Goal: Task Accomplishment & Management: Use online tool/utility

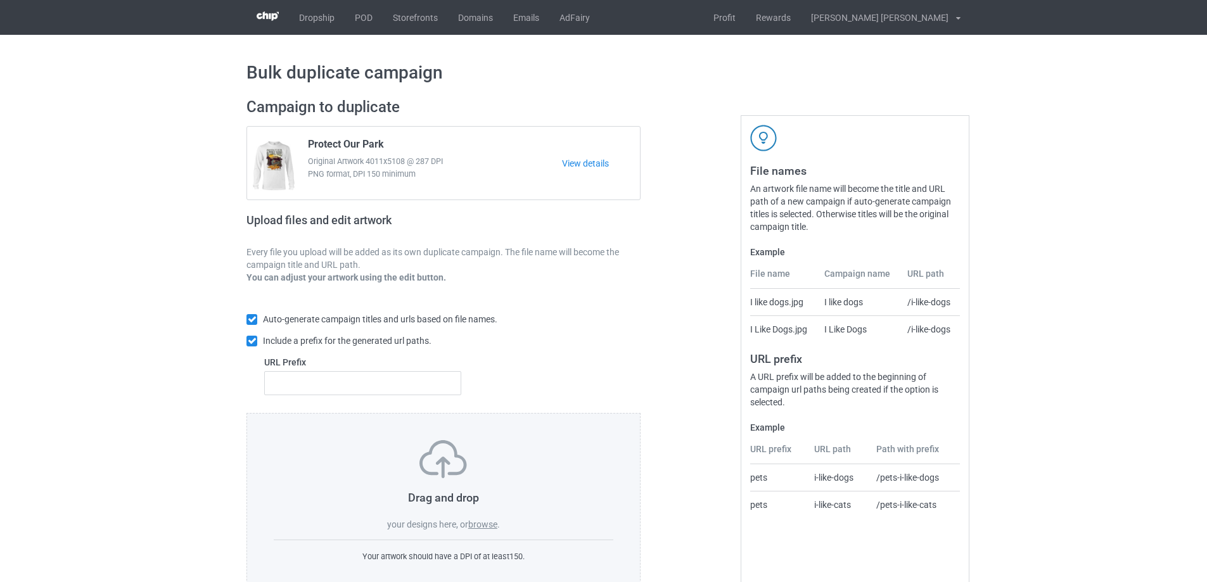
click at [484, 526] on label "browse" at bounding box center [482, 525] width 29 height 10
click at [0, 0] on input "browse" at bounding box center [0, 0] width 0 height 0
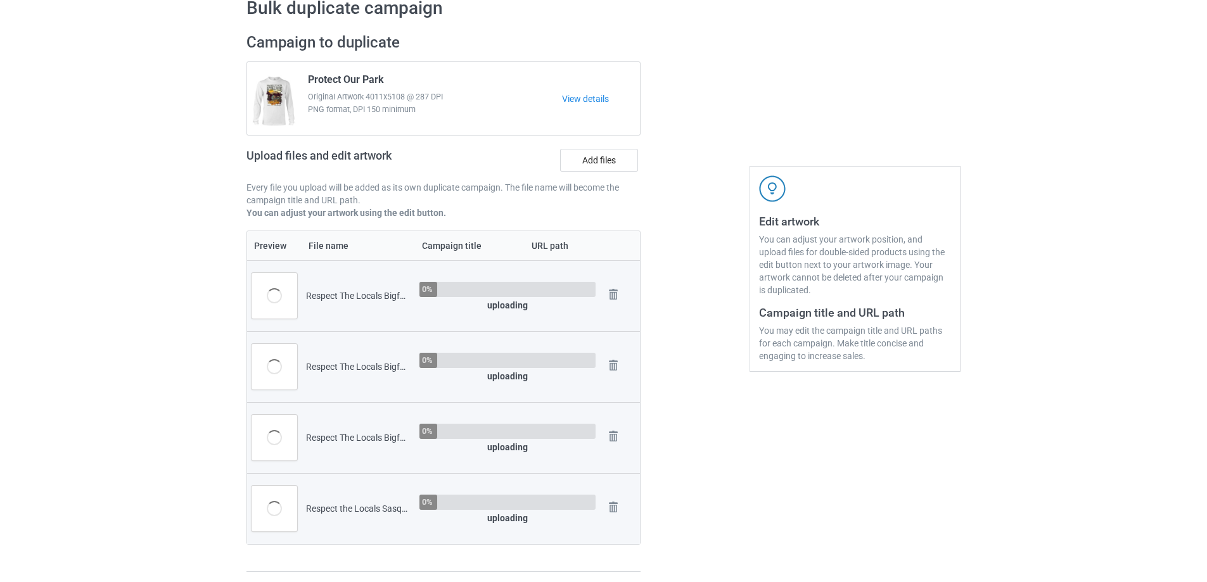
scroll to position [317, 0]
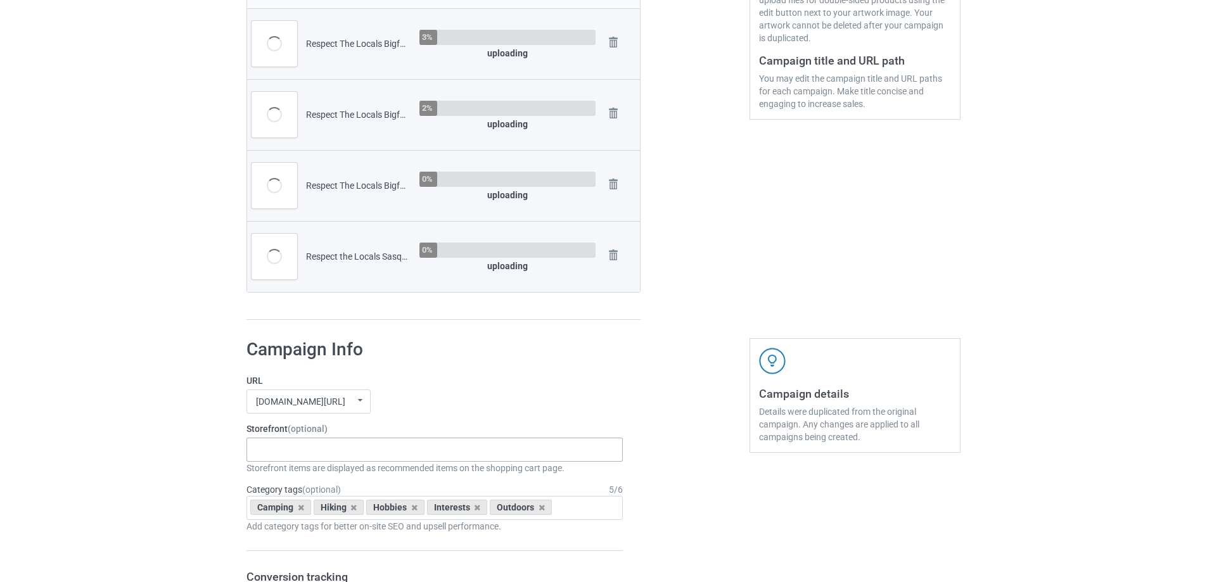
click at [306, 453] on div "Gifts For Hunter 2025 Gifts For Bikers No Hobby [DATE] Hide And Seek World Cham…" at bounding box center [435, 450] width 376 height 24
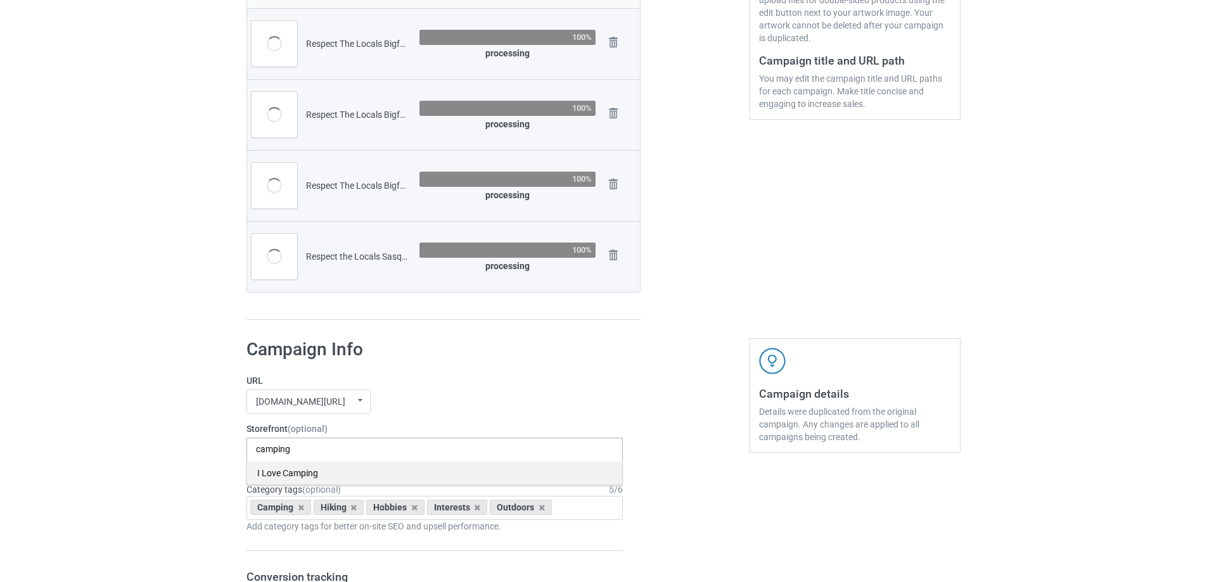
type input "camping"
click at [286, 475] on div "I Love Camping" at bounding box center [434, 472] width 375 height 23
type input "hiking"
click at [286, 475] on div "I Love Hiking" at bounding box center [434, 472] width 375 height 23
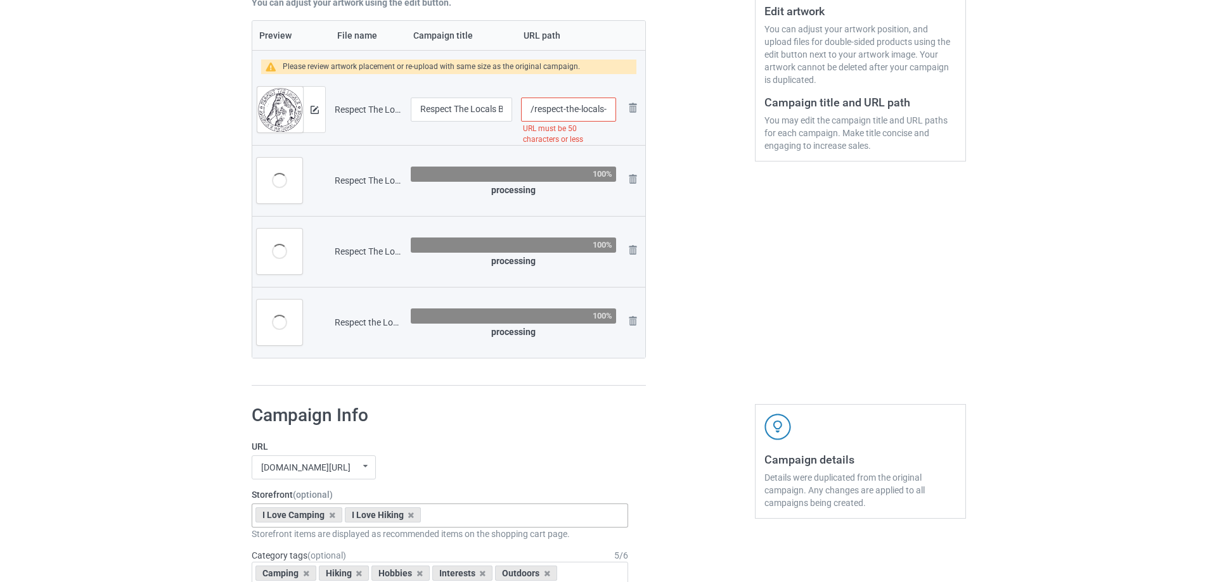
scroll to position [108, 0]
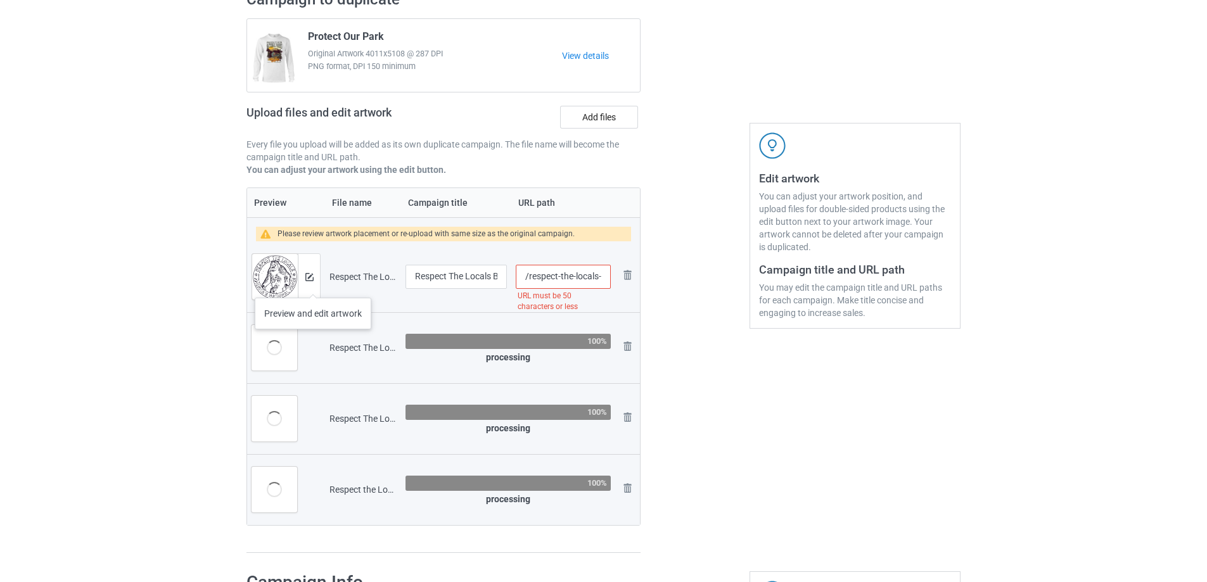
click at [313, 285] on div at bounding box center [309, 277] width 22 height 46
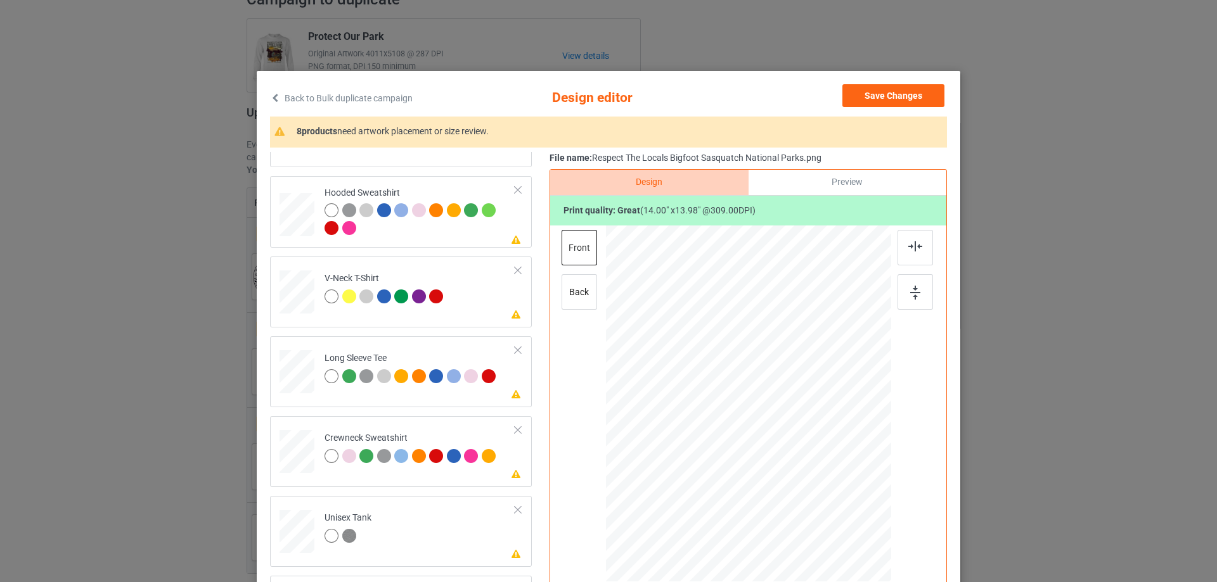
scroll to position [149, 0]
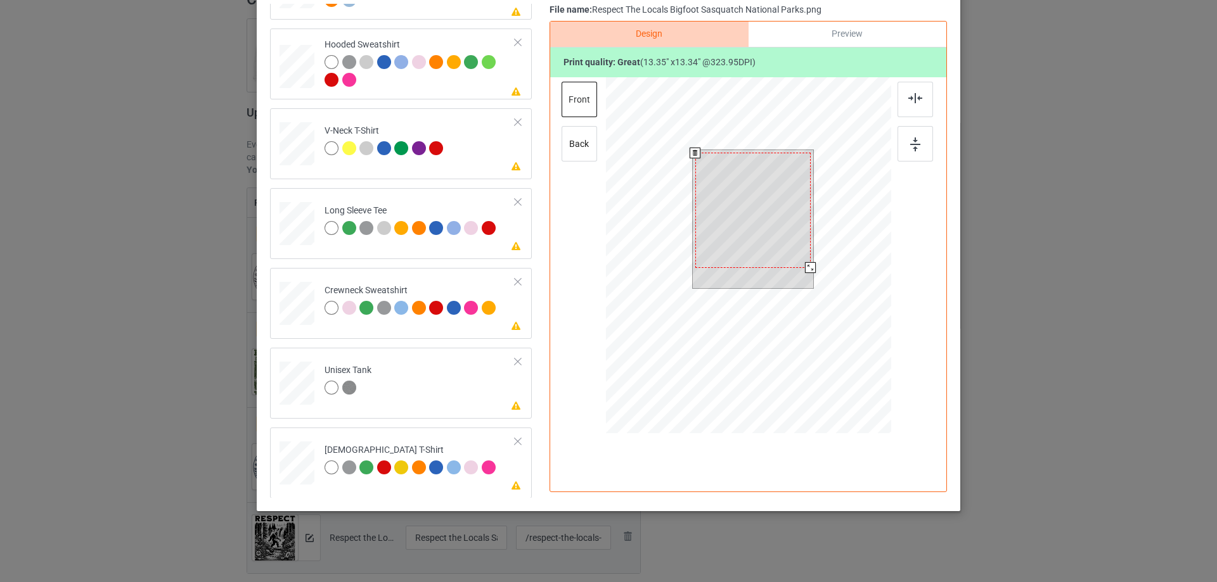
click at [805, 271] on div at bounding box center [810, 267] width 11 height 11
drag, startPoint x: 774, startPoint y: 229, endPoint x: 804, endPoint y: 221, distance: 31.1
click at [774, 229] on div at bounding box center [754, 207] width 115 height 115
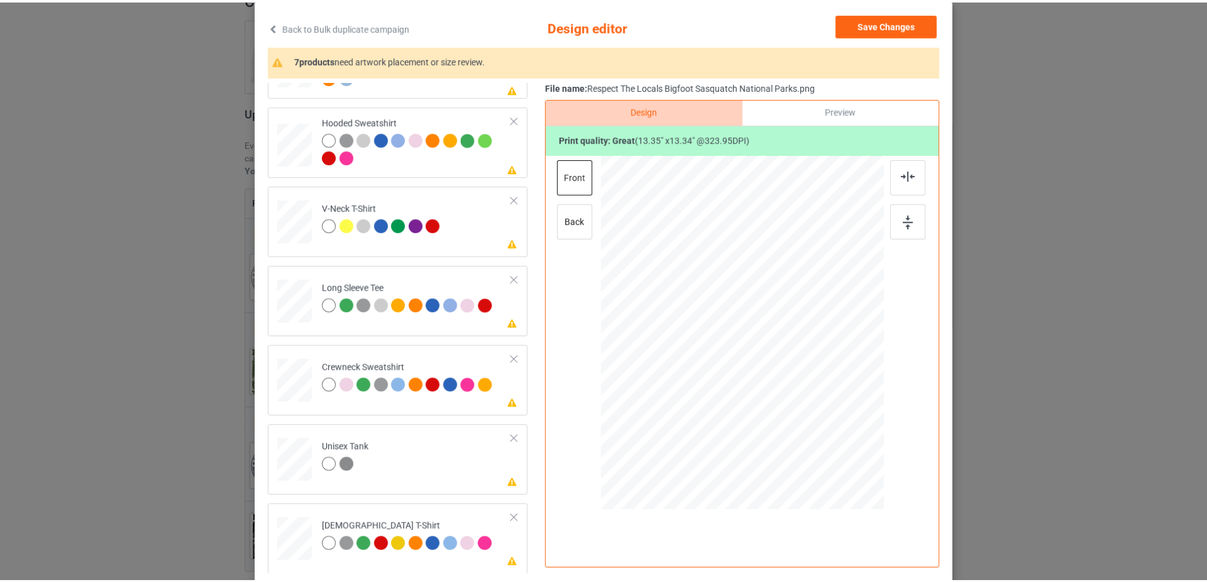
scroll to position [0, 0]
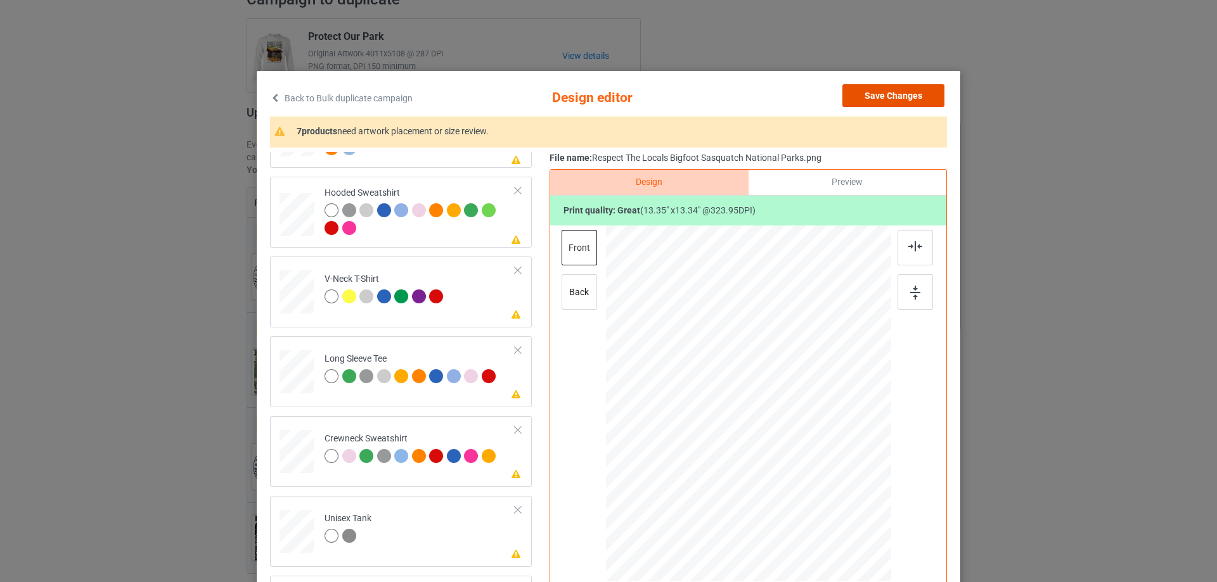
click at [878, 97] on button "Save Changes" at bounding box center [893, 95] width 102 height 23
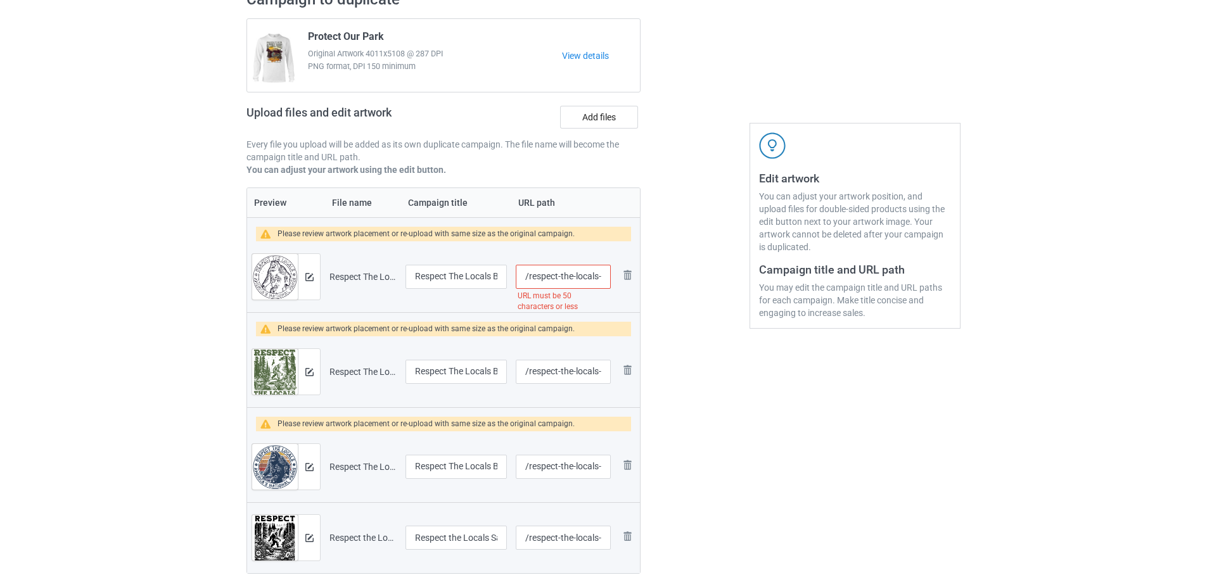
scroll to position [0, 130]
drag, startPoint x: 564, startPoint y: 278, endPoint x: 719, endPoint y: 299, distance: 156.6
click at [719, 299] on div "Campaign to duplicate Protect Our Park Original Artwork 4011x5108 @ 287 DPI PNG…" at bounding box center [604, 296] width 732 height 630
click at [584, 280] on input "/respect-the-locals-bigfoot-[GEOGRAPHIC_DATA]-national-parks" at bounding box center [563, 277] width 95 height 24
drag, startPoint x: 576, startPoint y: 280, endPoint x: 730, endPoint y: 299, distance: 155.3
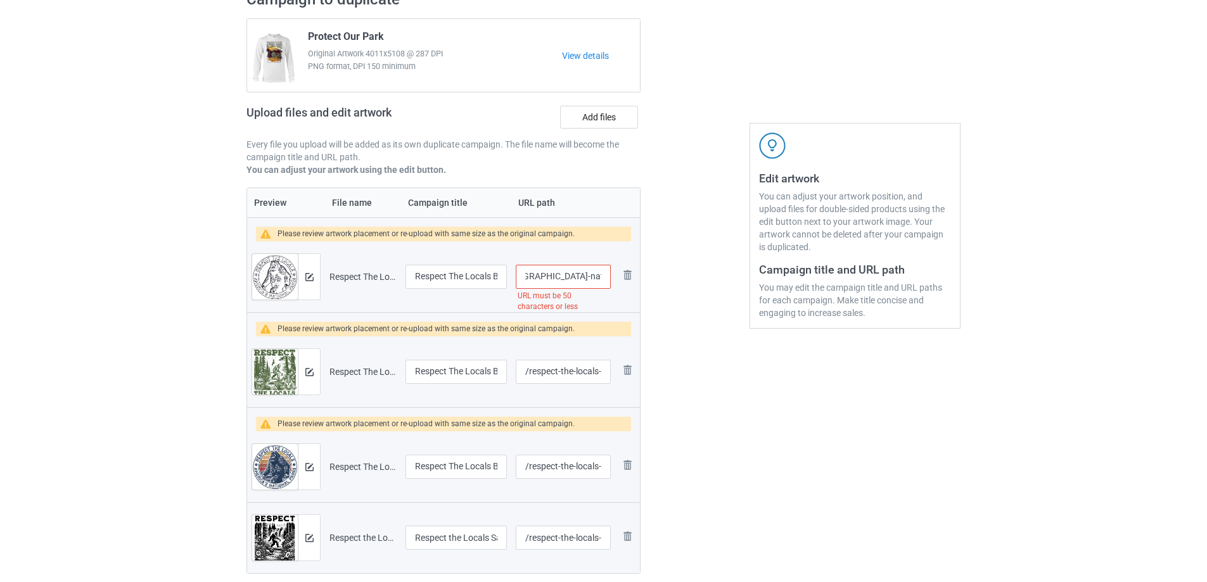
click at [730, 299] on div "Campaign to duplicate Protect Our Park Original Artwork 4011x5108 @ 287 DPI PNG…" at bounding box center [604, 296] width 732 height 630
type input "/respect-the-locals-bigfoot-sasquatch-national"
click at [715, 302] on div at bounding box center [695, 296] width 91 height 630
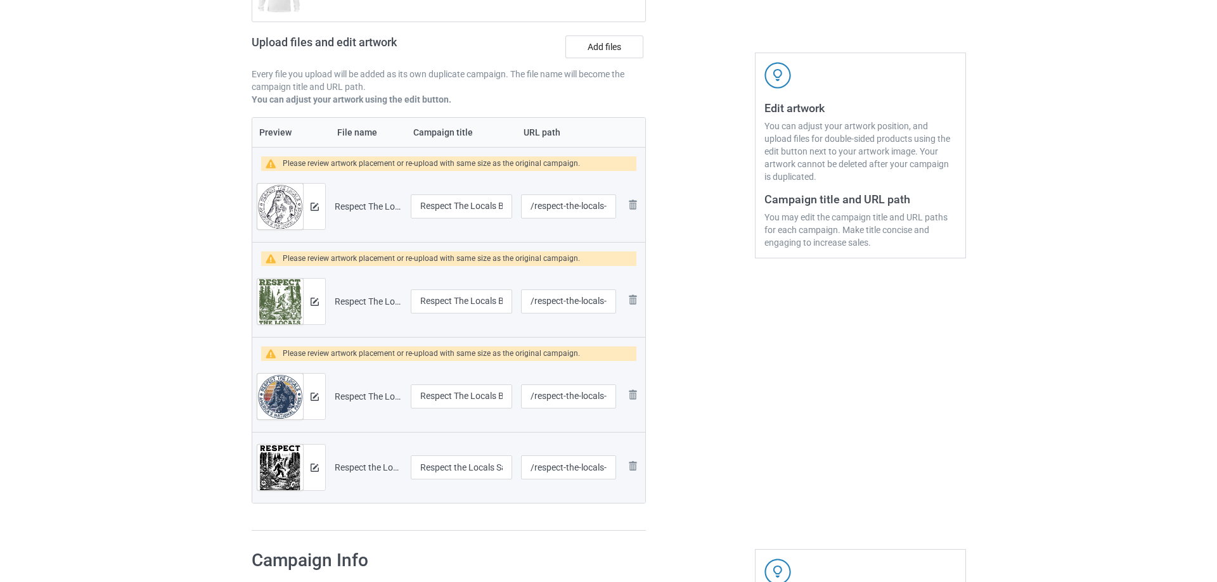
scroll to position [171, 0]
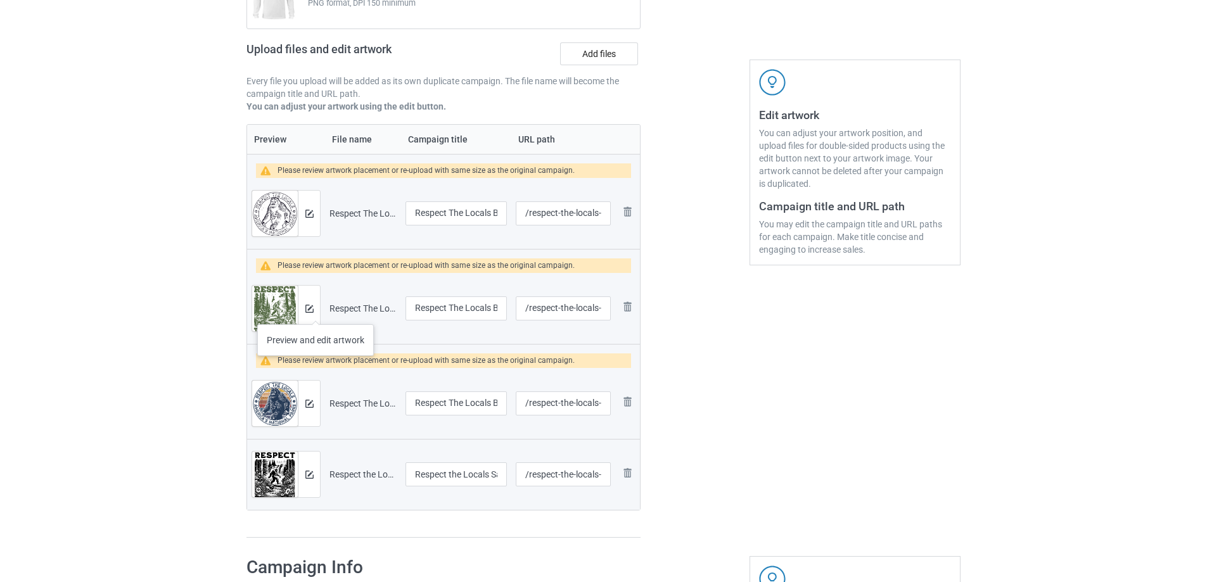
click at [316, 312] on div at bounding box center [309, 309] width 22 height 46
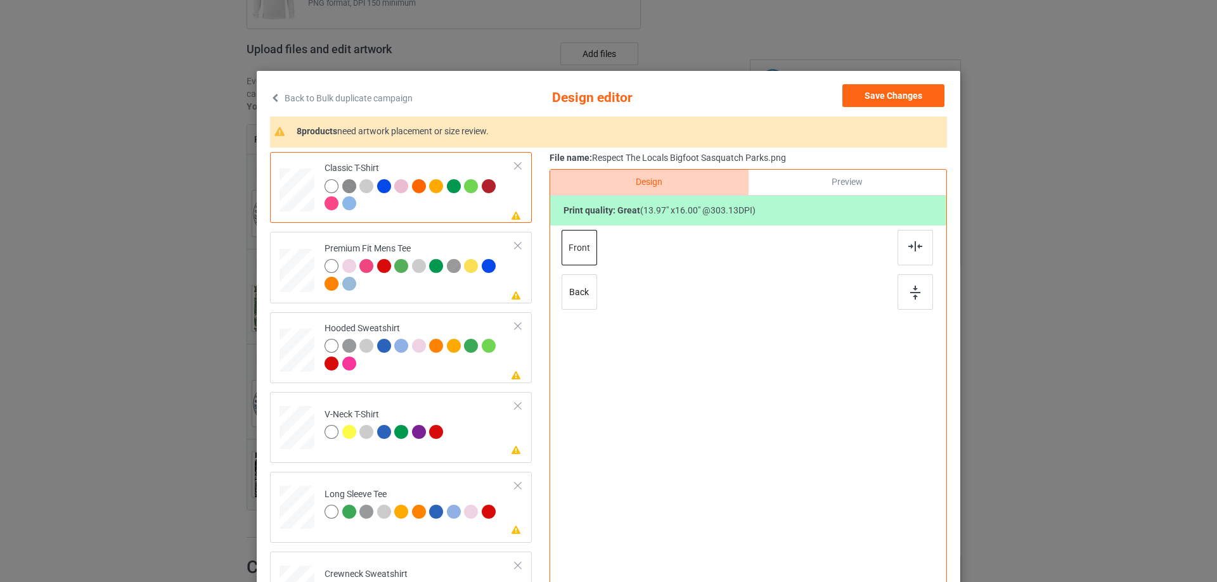
scroll to position [149, 0]
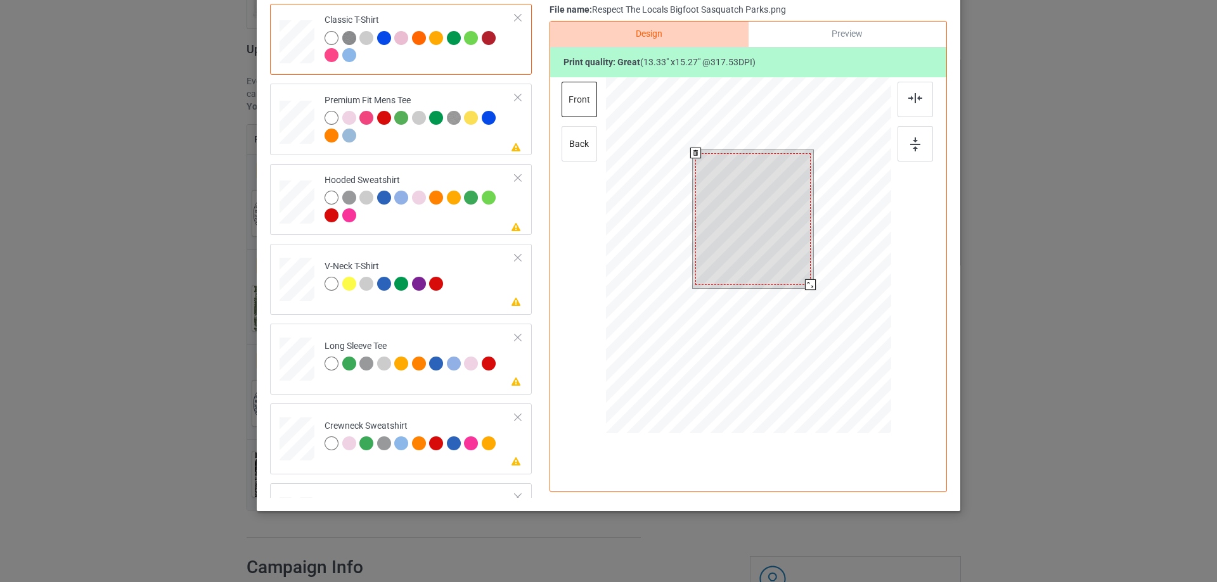
click at [805, 286] on div at bounding box center [810, 285] width 11 height 11
drag, startPoint x: 754, startPoint y: 251, endPoint x: 762, endPoint y: 250, distance: 7.7
click at [754, 250] on div at bounding box center [754, 216] width 115 height 132
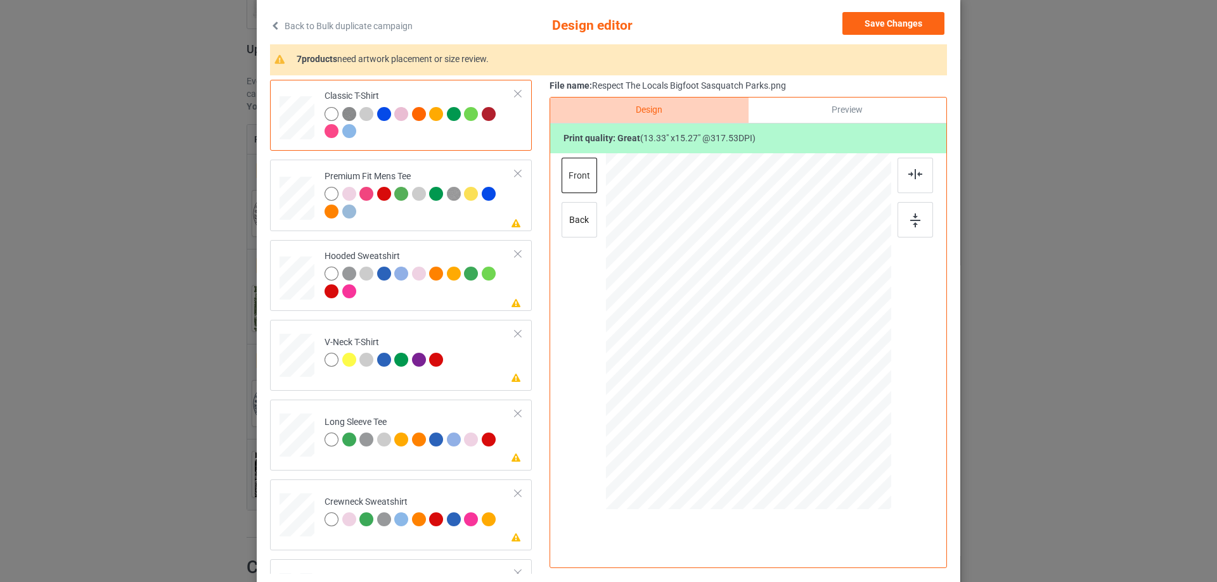
scroll to position [0, 0]
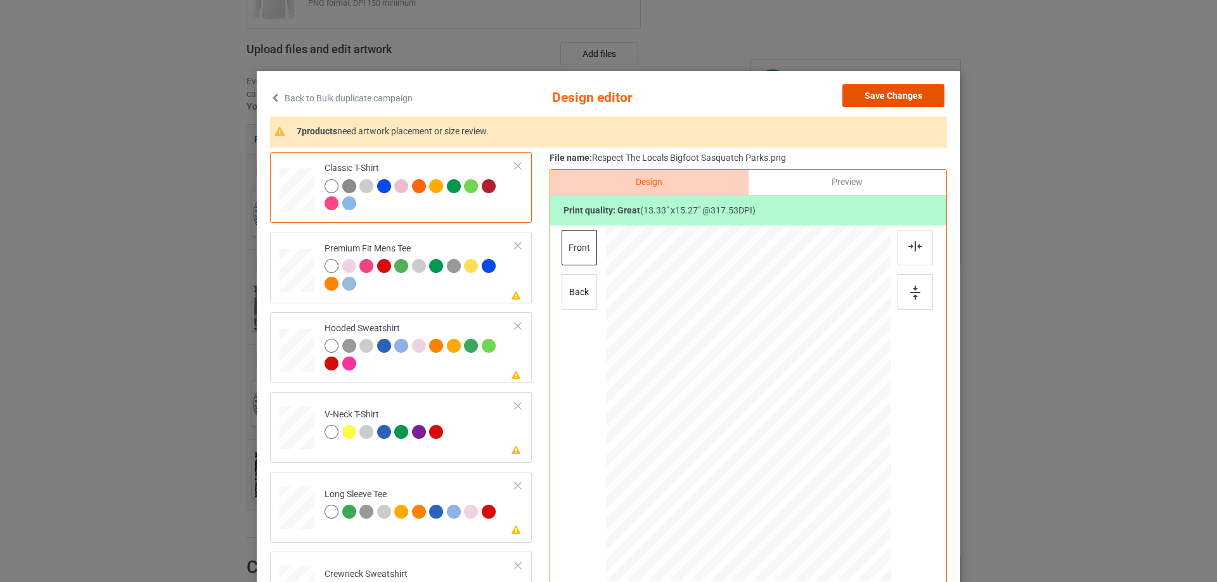
click at [891, 105] on button "Save Changes" at bounding box center [893, 95] width 102 height 23
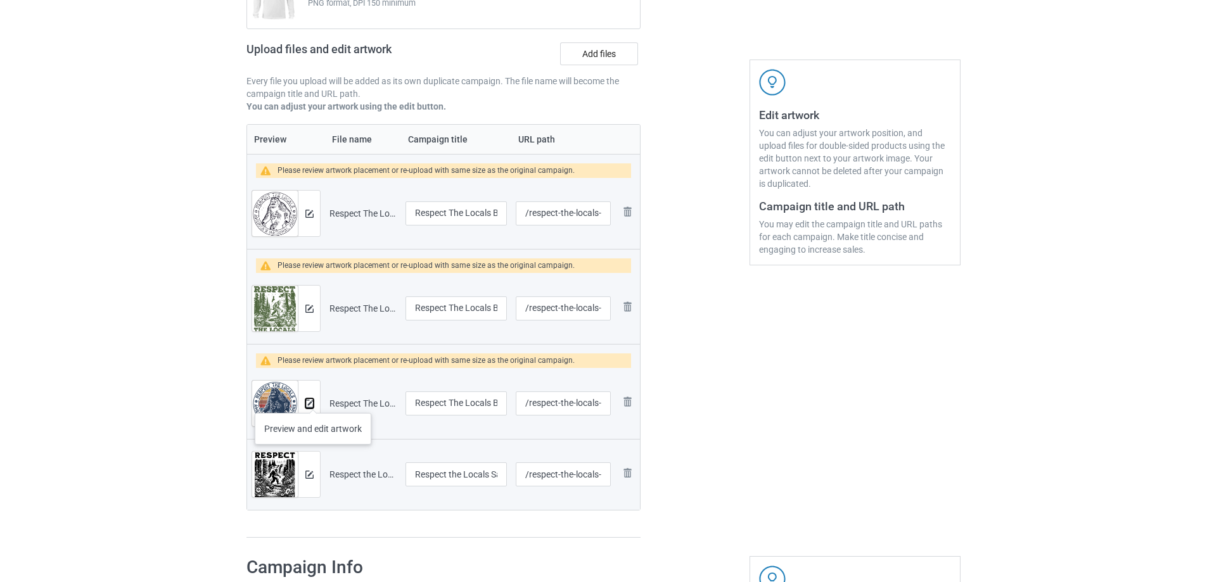
click at [313, 401] on img at bounding box center [310, 404] width 8 height 8
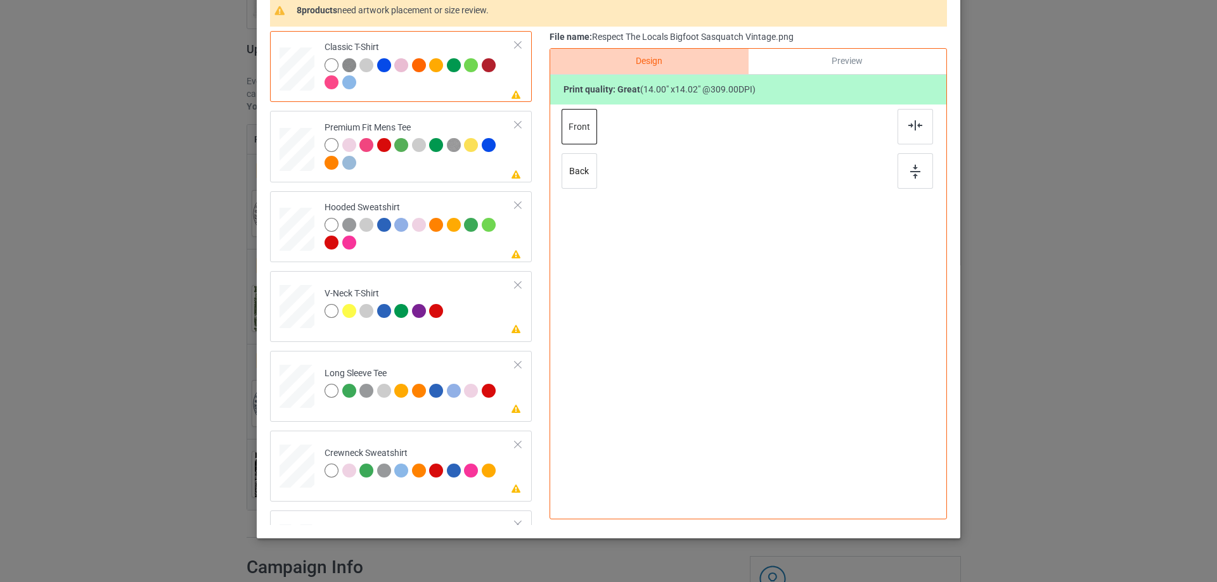
scroll to position [127, 0]
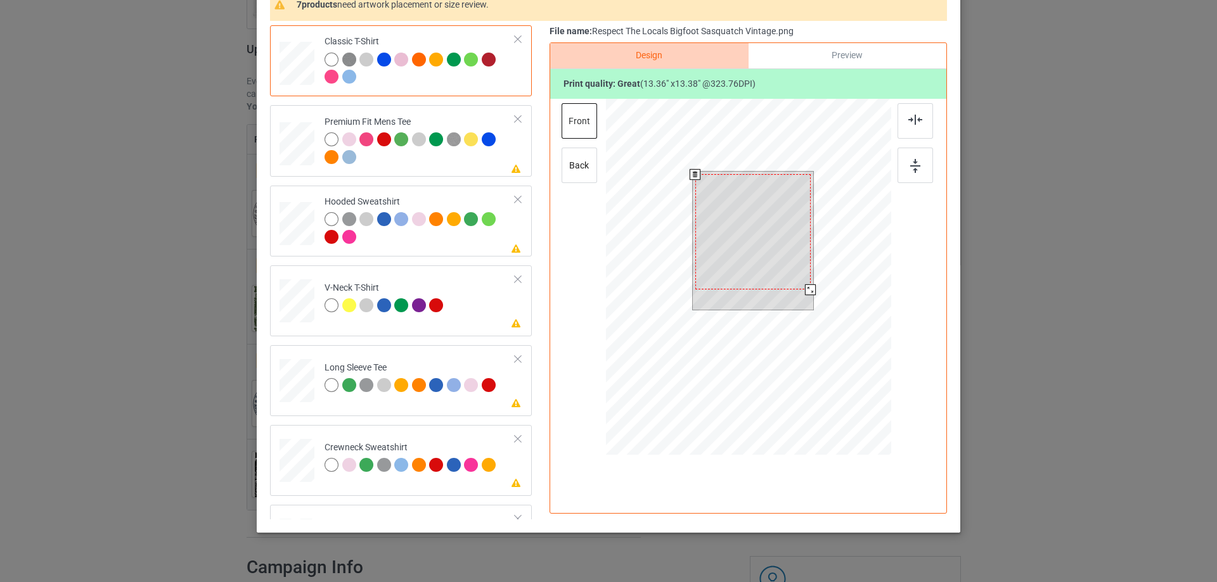
drag, startPoint x: 809, startPoint y: 293, endPoint x: 794, endPoint y: 291, distance: 15.4
click at [799, 293] on div at bounding box center [753, 241] width 121 height 138
click at [770, 266] on div at bounding box center [753, 229] width 115 height 115
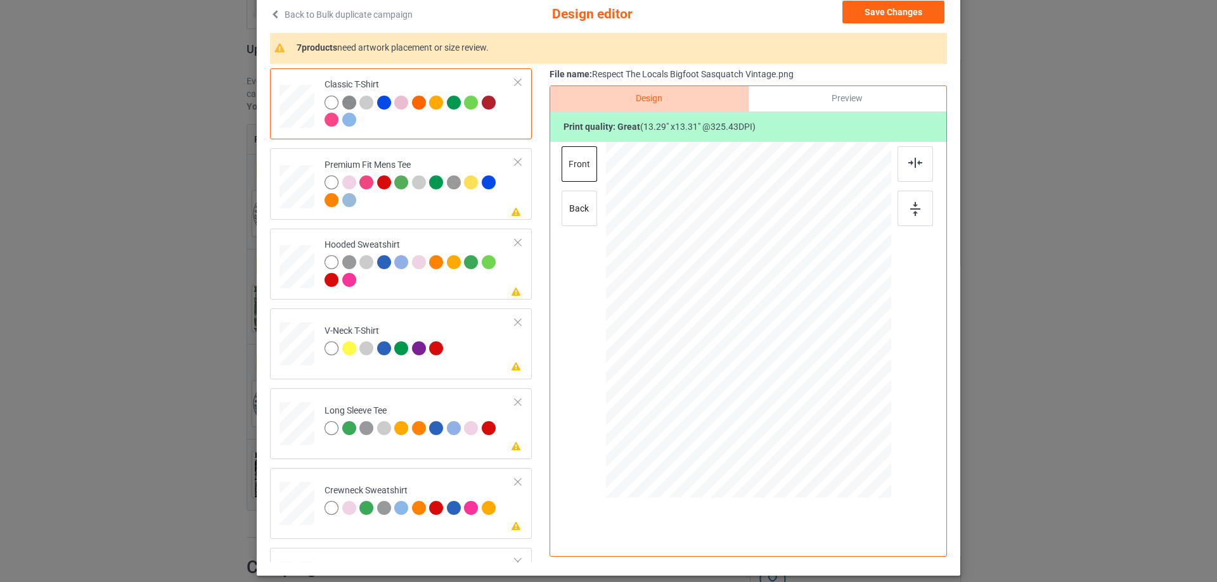
scroll to position [0, 0]
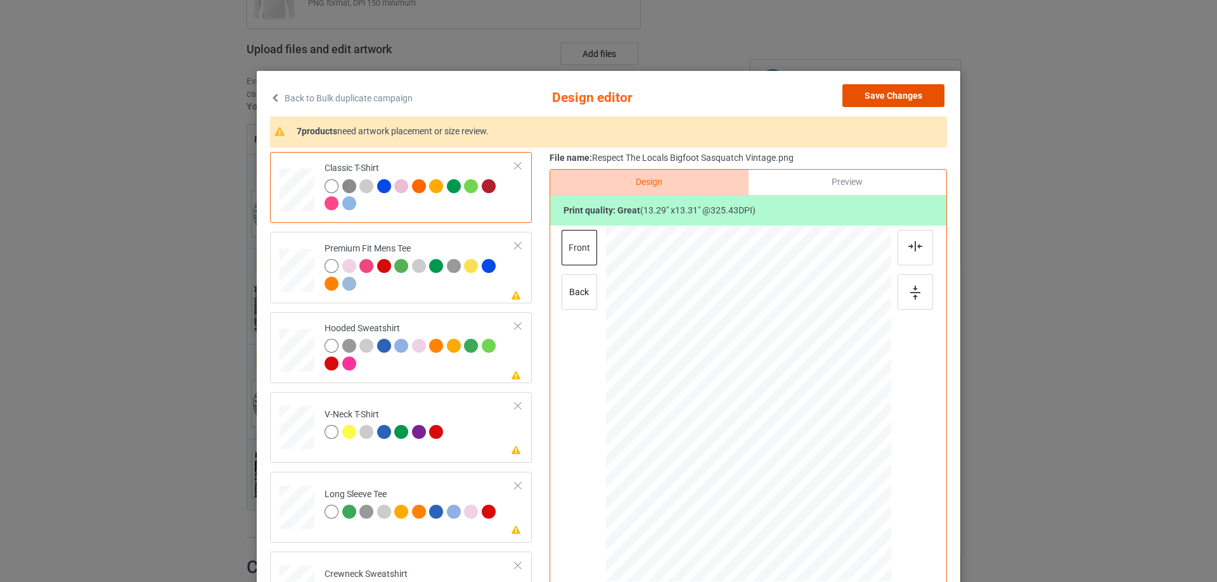
click at [878, 92] on button "Save Changes" at bounding box center [893, 95] width 102 height 23
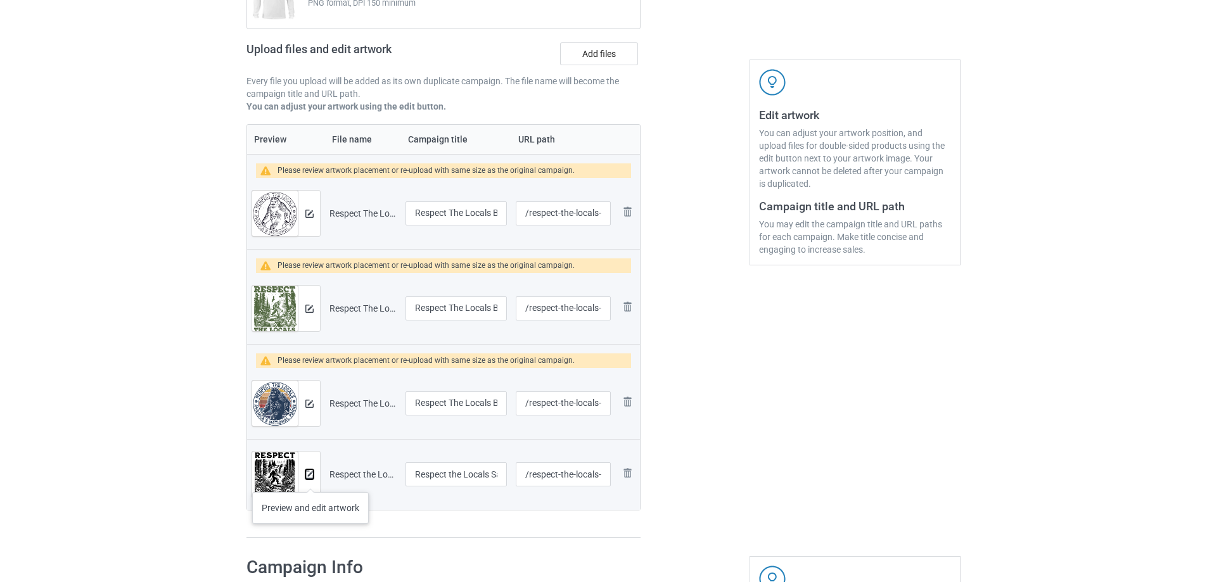
click at [311, 480] on button at bounding box center [310, 475] width 8 height 10
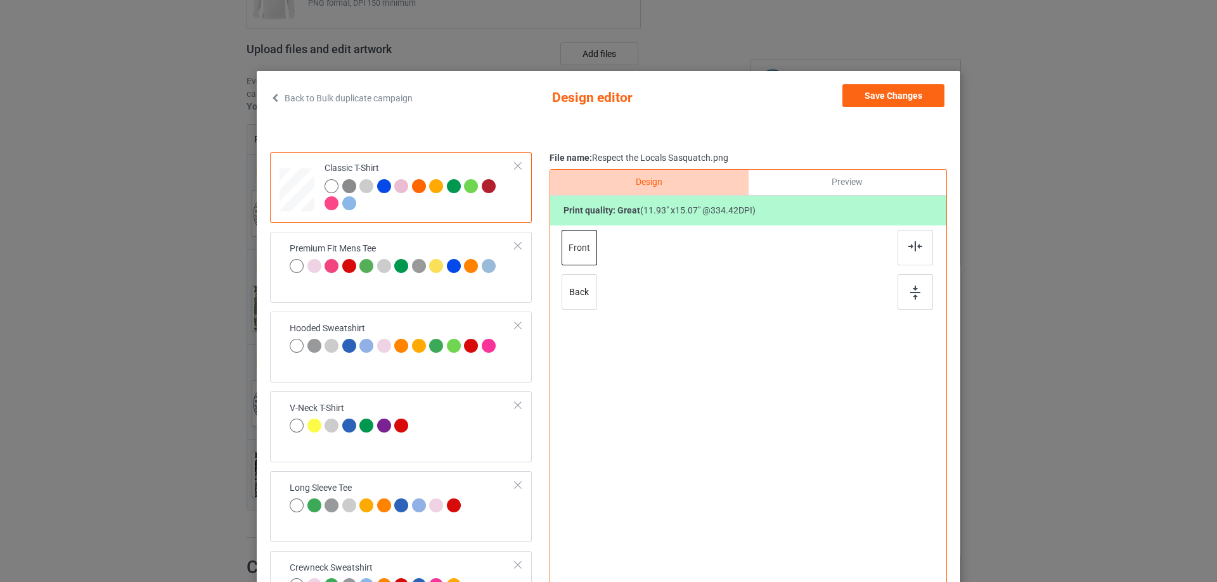
scroll to position [127, 0]
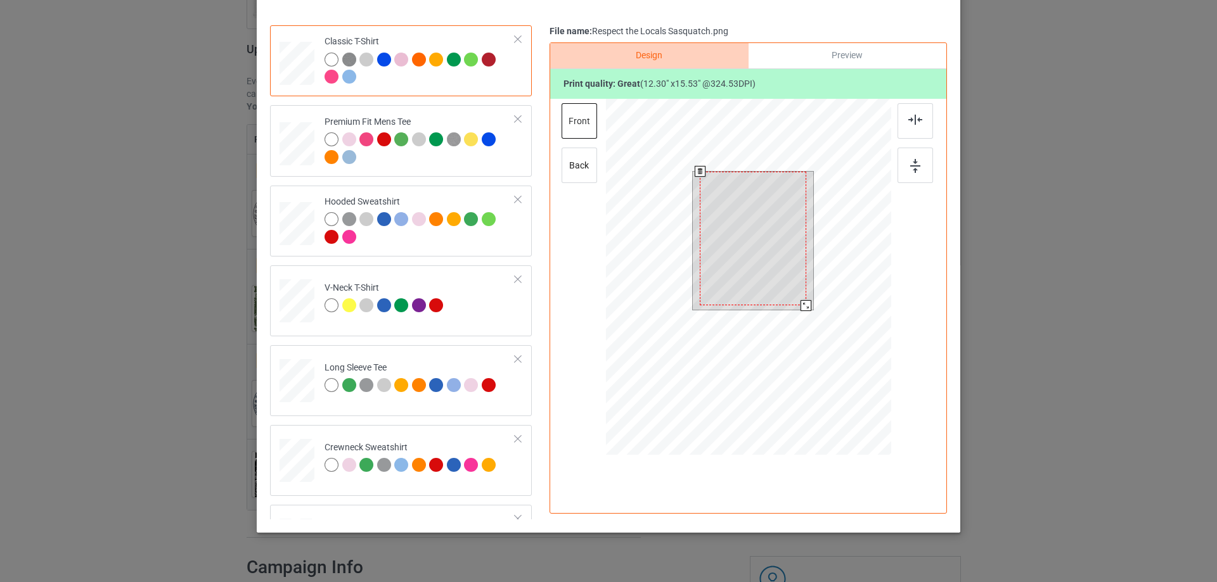
click at [801, 305] on div at bounding box center [806, 305] width 11 height 11
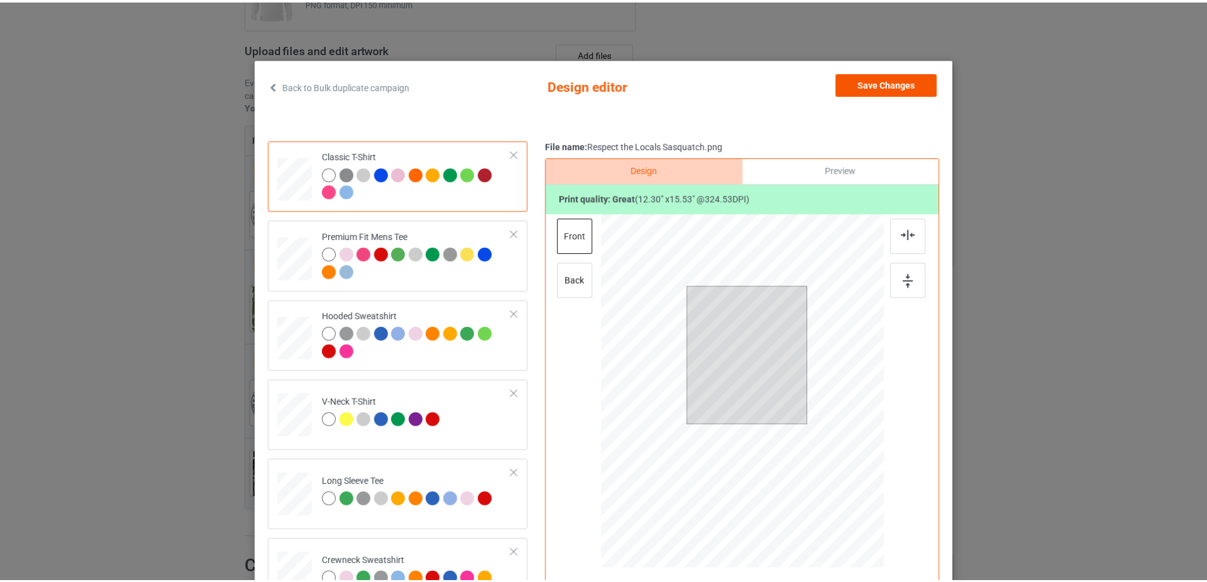
scroll to position [0, 0]
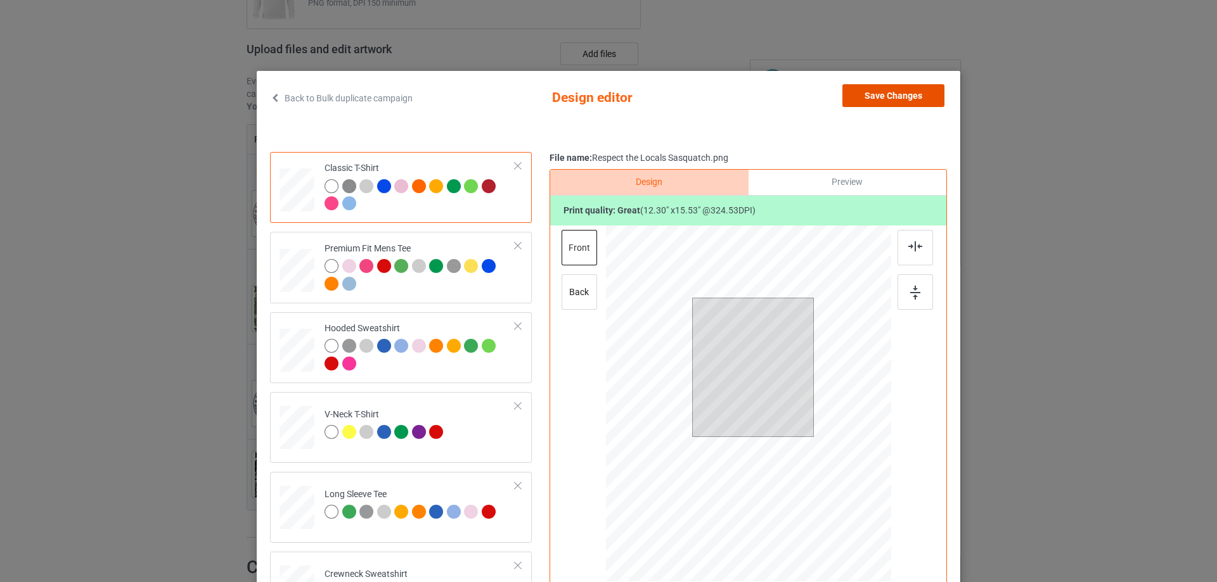
drag, startPoint x: 899, startPoint y: 91, endPoint x: 748, endPoint y: 138, distance: 157.8
click at [887, 91] on button "Save Changes" at bounding box center [893, 95] width 102 height 23
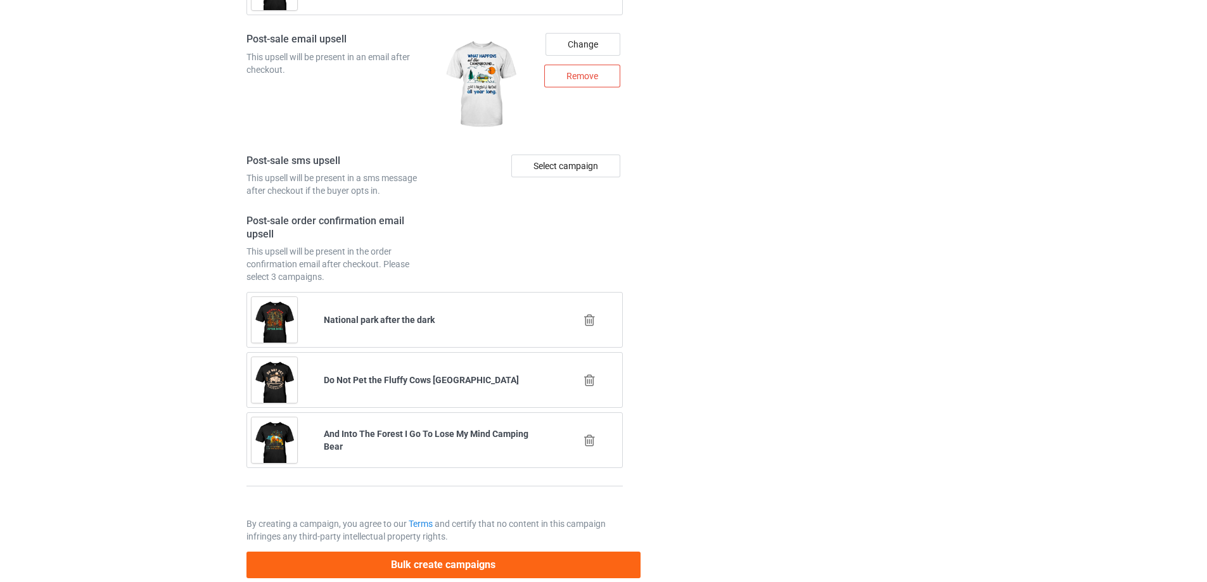
scroll to position [1994, 0]
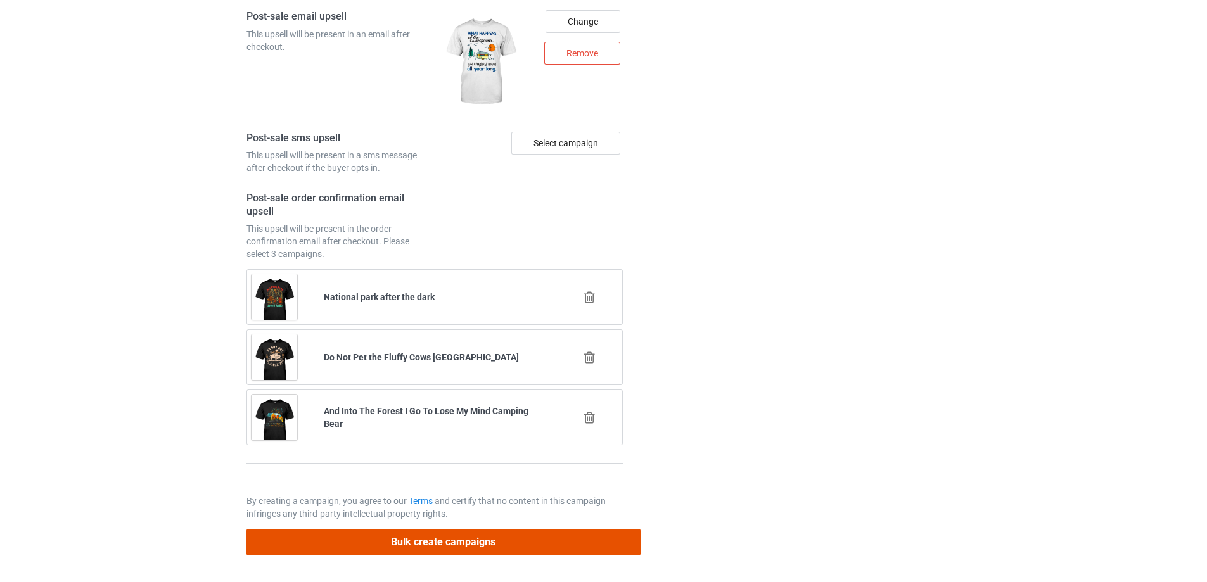
click at [394, 544] on button "Bulk create campaigns" at bounding box center [444, 542] width 394 height 26
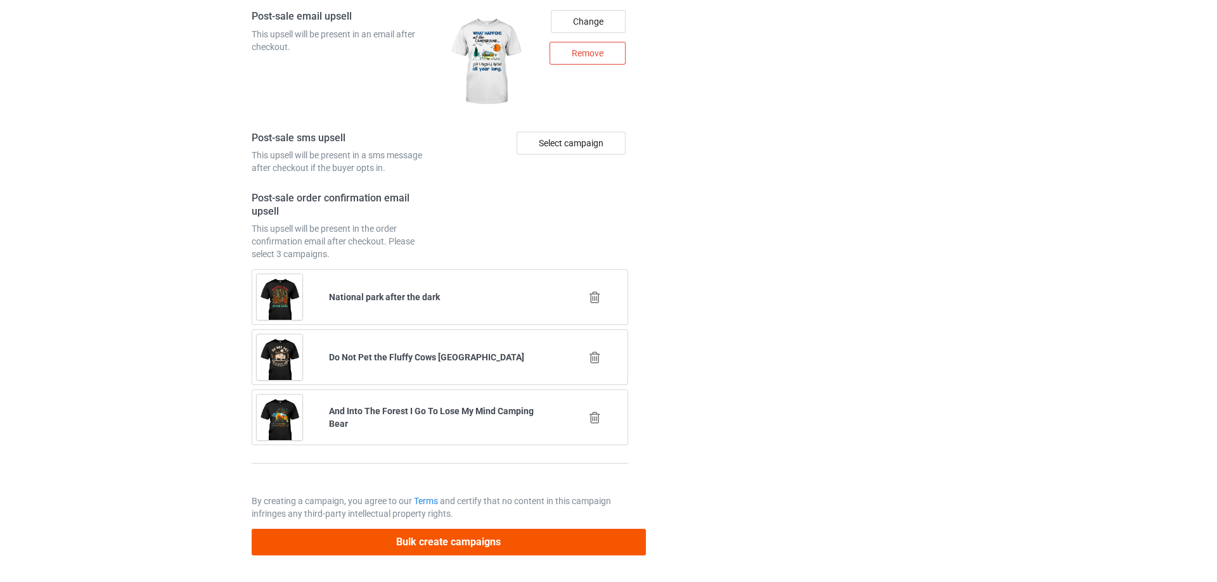
scroll to position [0, 0]
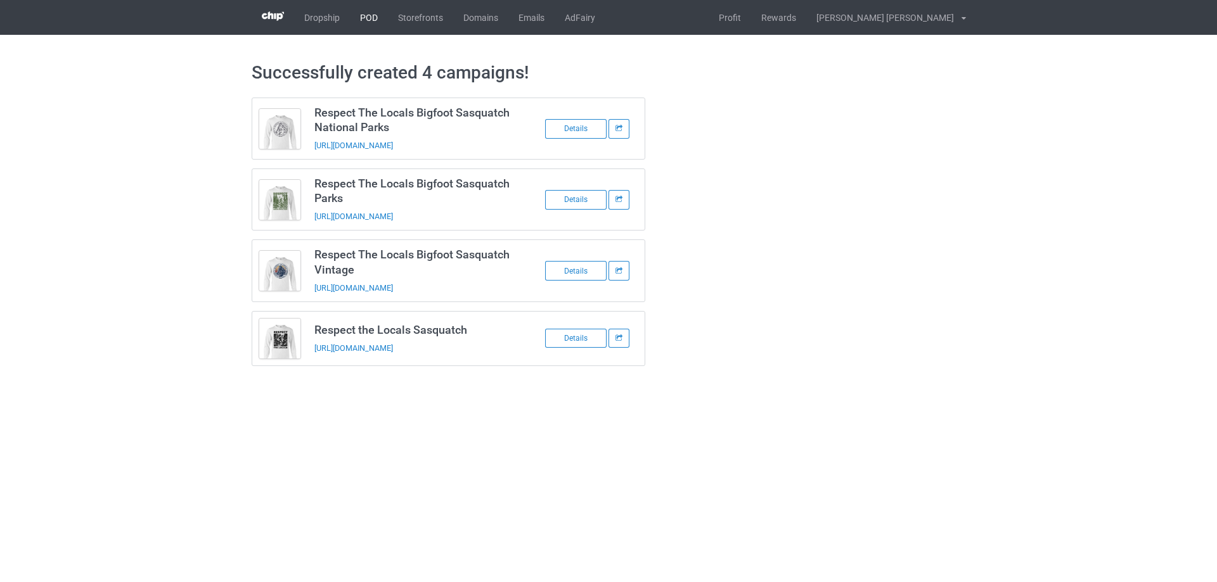
click at [378, 19] on link "POD" at bounding box center [369, 17] width 38 height 35
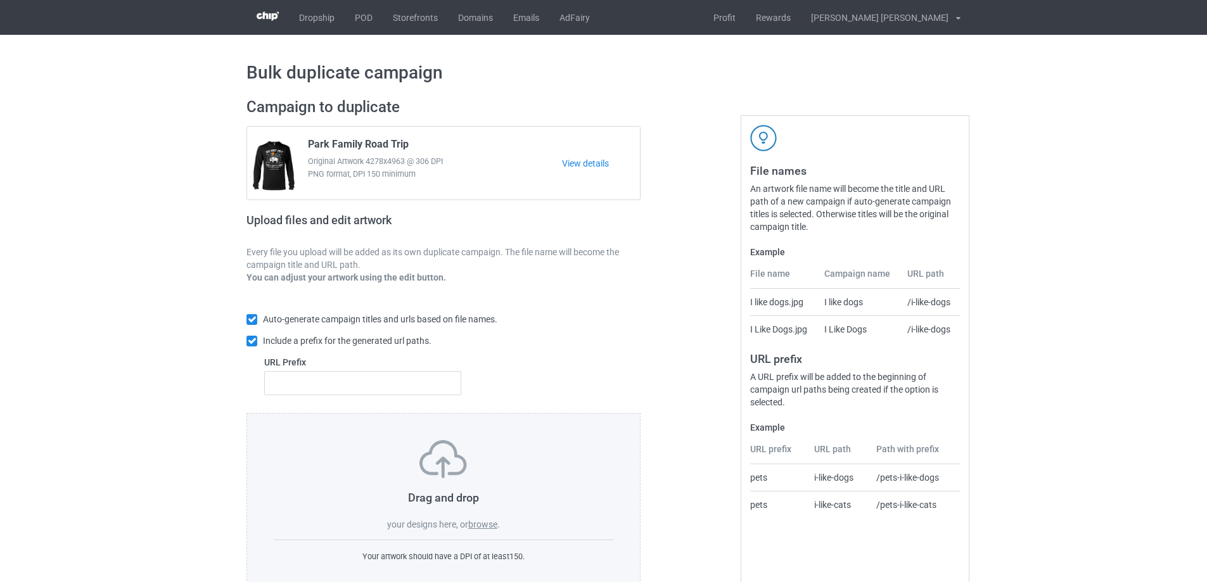
click at [486, 529] on label "browse" at bounding box center [482, 525] width 29 height 10
click at [0, 0] on input "browse" at bounding box center [0, 0] width 0 height 0
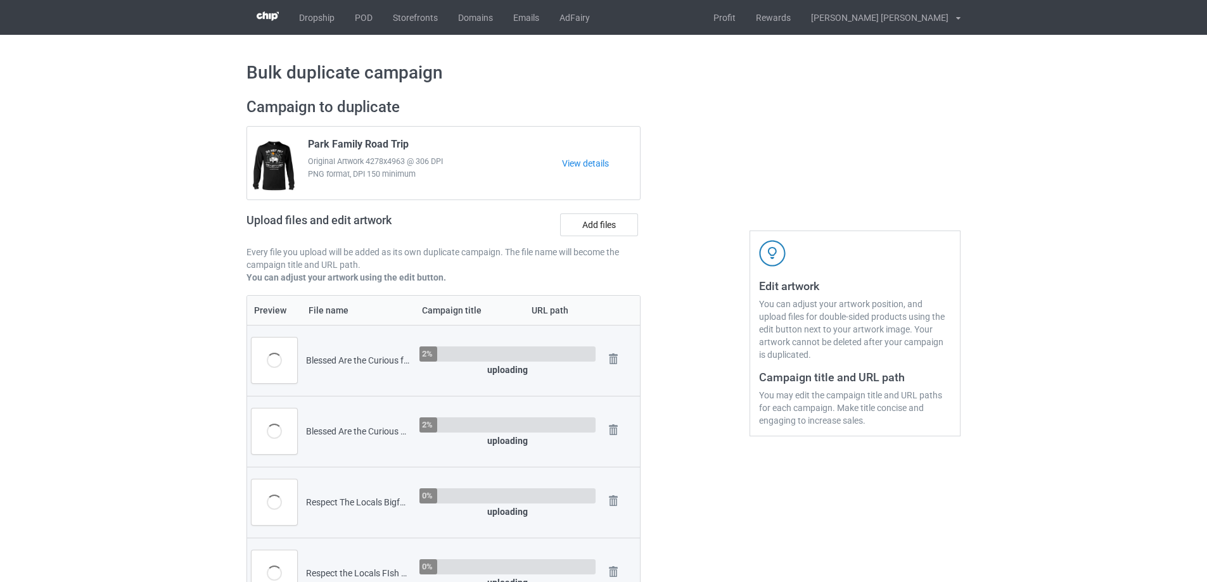
scroll to position [570, 0]
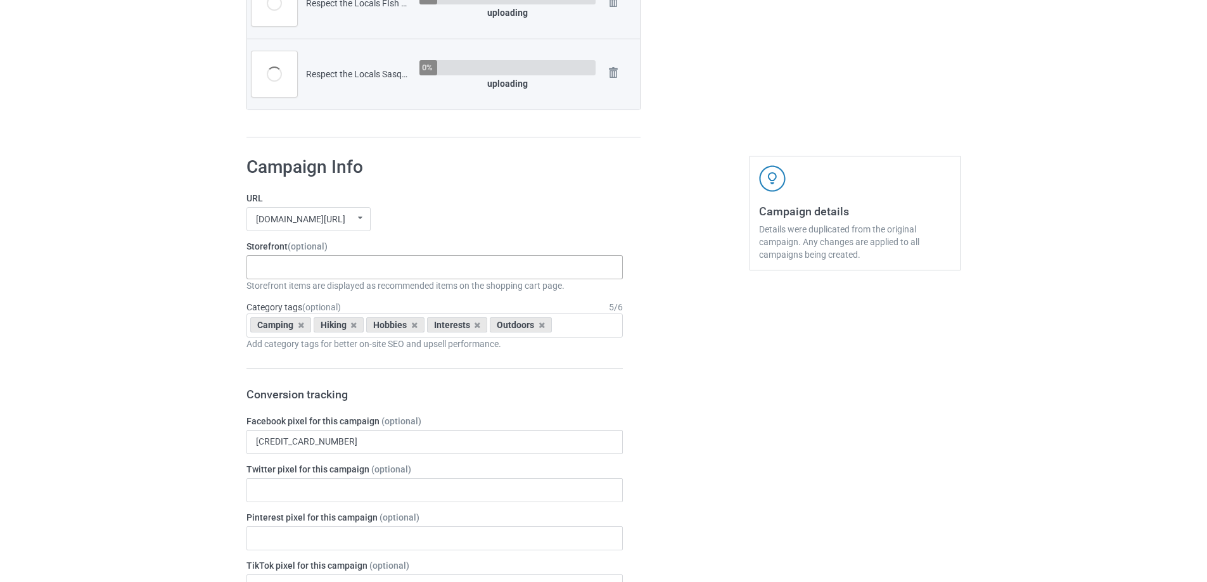
click at [326, 269] on div "Gifts For Hunter 2025 Gifts For Bikers No Hobby [DATE] Hide And Seek World Cham…" at bounding box center [435, 267] width 376 height 24
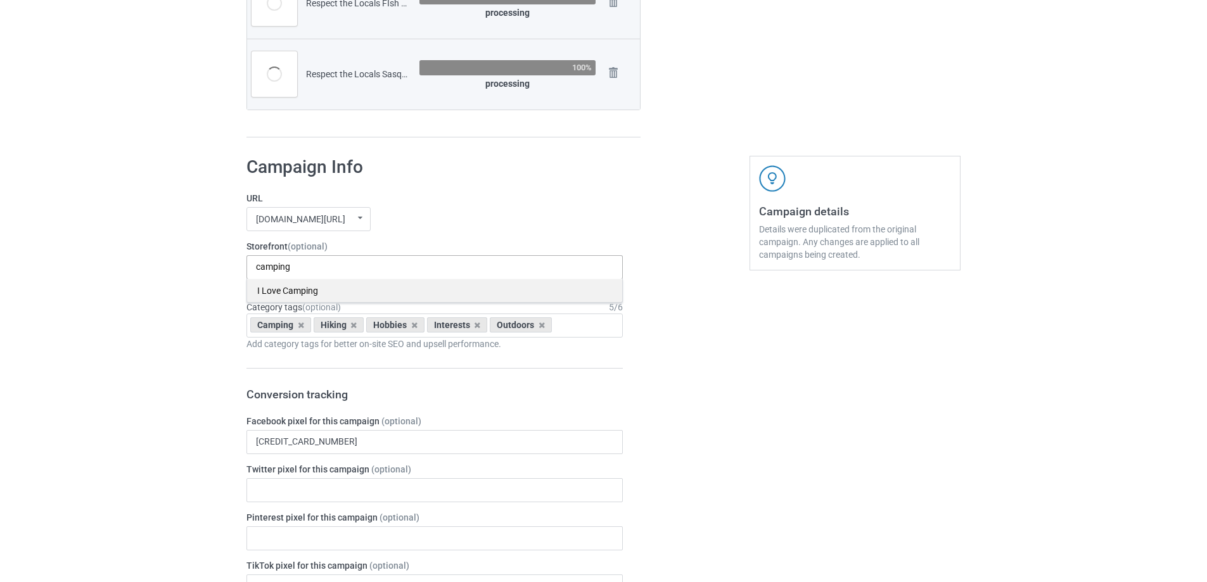
type input "camping"
click at [271, 292] on div "I Love Camping" at bounding box center [434, 290] width 375 height 23
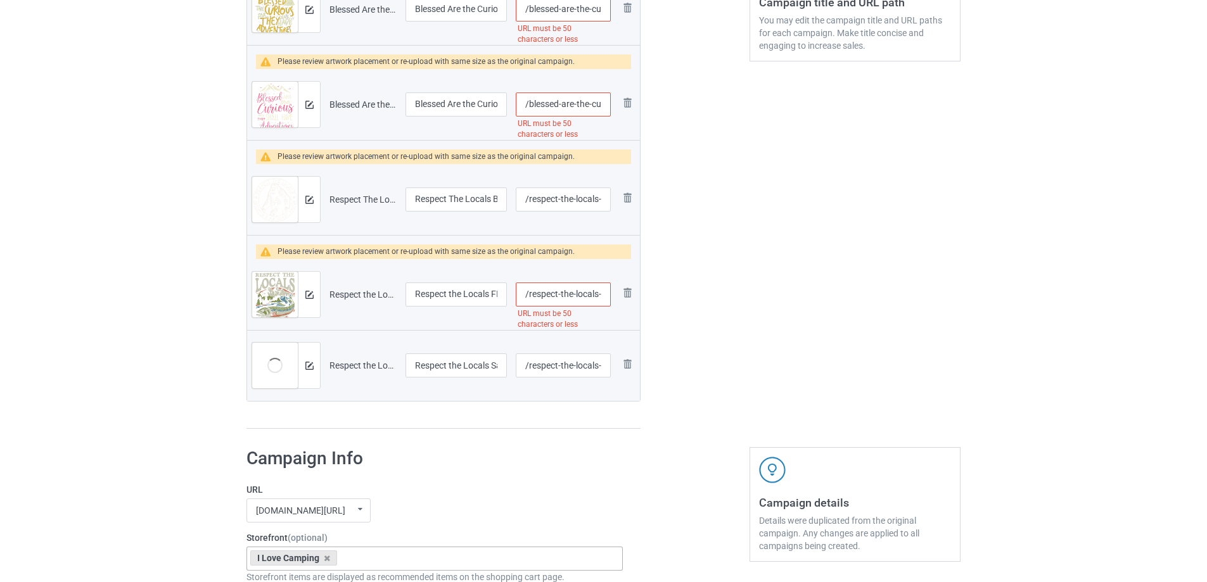
scroll to position [190, 0]
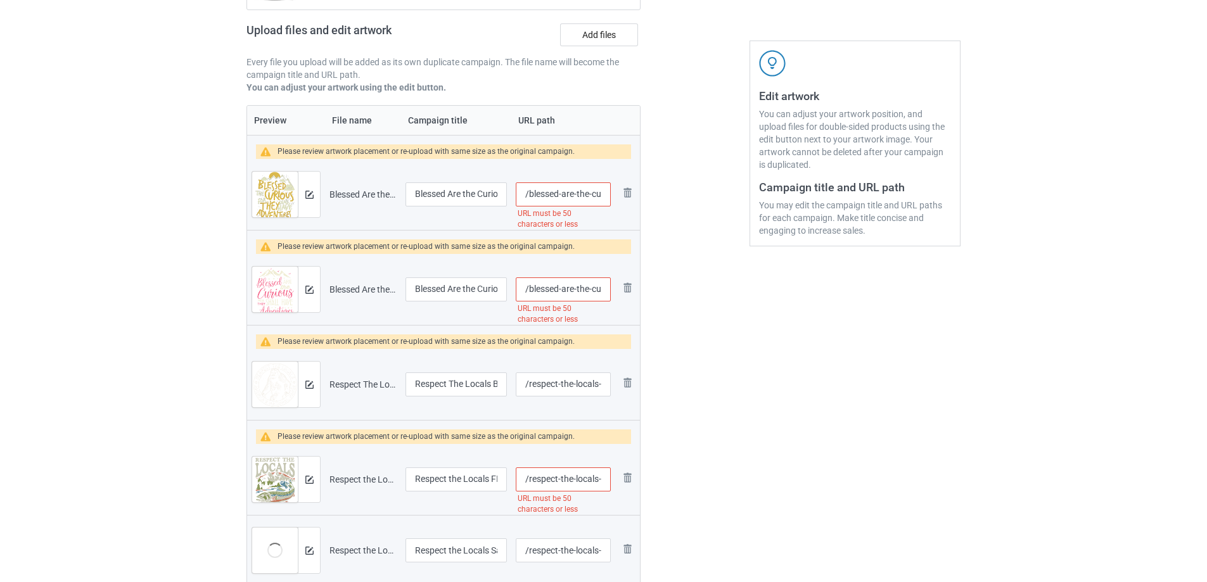
click at [572, 195] on input "/blessed-are-the-curious-for-they-shall-have-adventures-camping" at bounding box center [563, 195] width 95 height 24
drag, startPoint x: 681, startPoint y: 259, endPoint x: 666, endPoint y: 242, distance: 22.9
click at [682, 259] on div at bounding box center [695, 261] width 91 height 725
click at [573, 194] on input "/blessed-the-curious-for-they-shall-have-adventures-camping" at bounding box center [563, 195] width 95 height 24
click at [686, 222] on div at bounding box center [695, 261] width 91 height 725
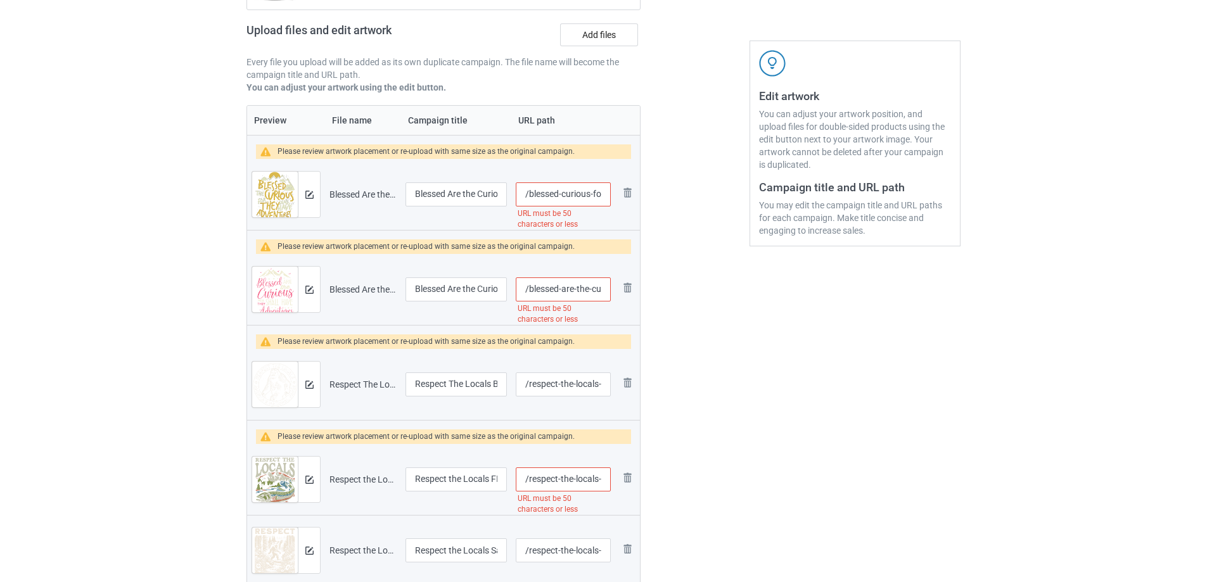
scroll to position [0, 147]
drag, startPoint x: 586, startPoint y: 193, endPoint x: 735, endPoint y: 219, distance: 150.5
click at [735, 219] on div "Campaign to duplicate Park Family Road Trip Original Artwork 4278x4963 @ 306 DP…" at bounding box center [604, 261] width 732 height 725
click at [574, 197] on input "/blessed-curious-for-they-shall-have-adventures-camping" at bounding box center [563, 195] width 95 height 24
click at [565, 196] on input "/blessed-curious-for-they-shall-have-adventures-camping" at bounding box center [563, 195] width 95 height 24
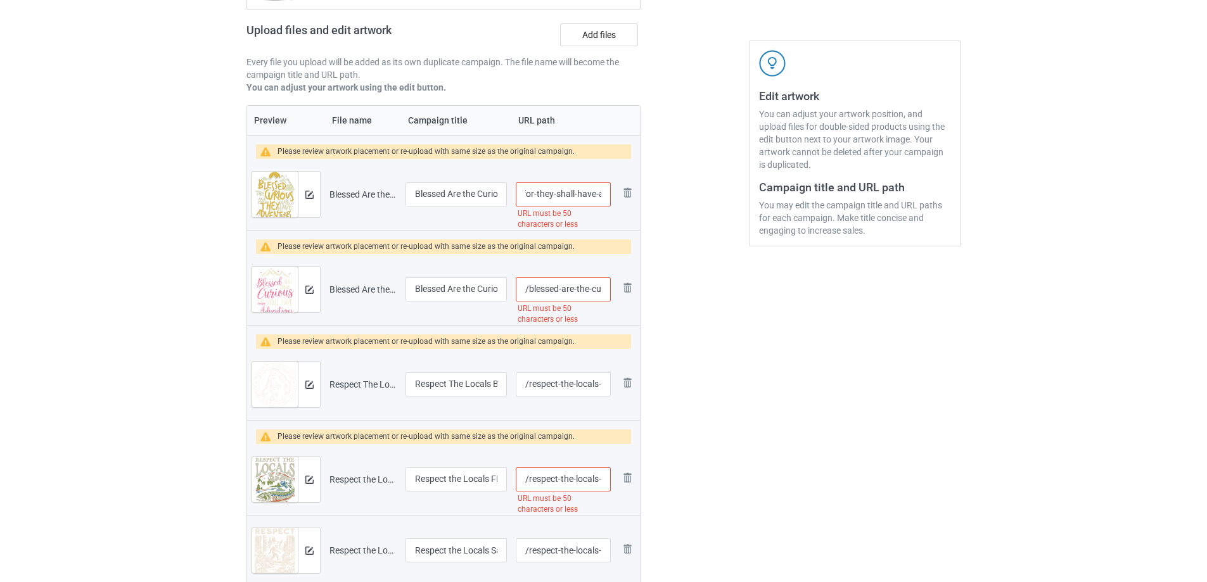
scroll to position [0, 56]
click at [548, 196] on input "/blessed-curious-for-they-shall-have-adventures-camping" at bounding box center [563, 195] width 95 height 24
type input "/blessed-curious-they-shall-have-adventures-camping"
click at [708, 248] on div at bounding box center [695, 261] width 91 height 725
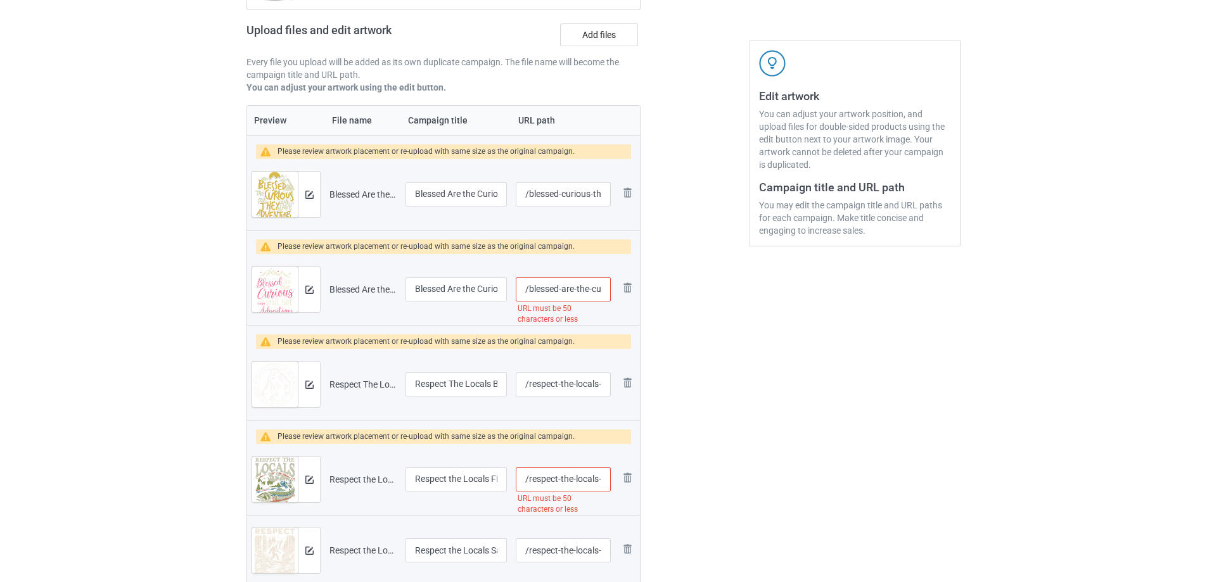
click at [577, 290] on input "/blessed-are-the-curious-shall-have-adventures-camping-gift" at bounding box center [563, 290] width 95 height 24
drag, startPoint x: 577, startPoint y: 292, endPoint x: 550, endPoint y: 299, distance: 28.3
click at [550, 299] on input "/blessed-are-the-curious-shall-have-adventures-camping-gift" at bounding box center [563, 290] width 95 height 24
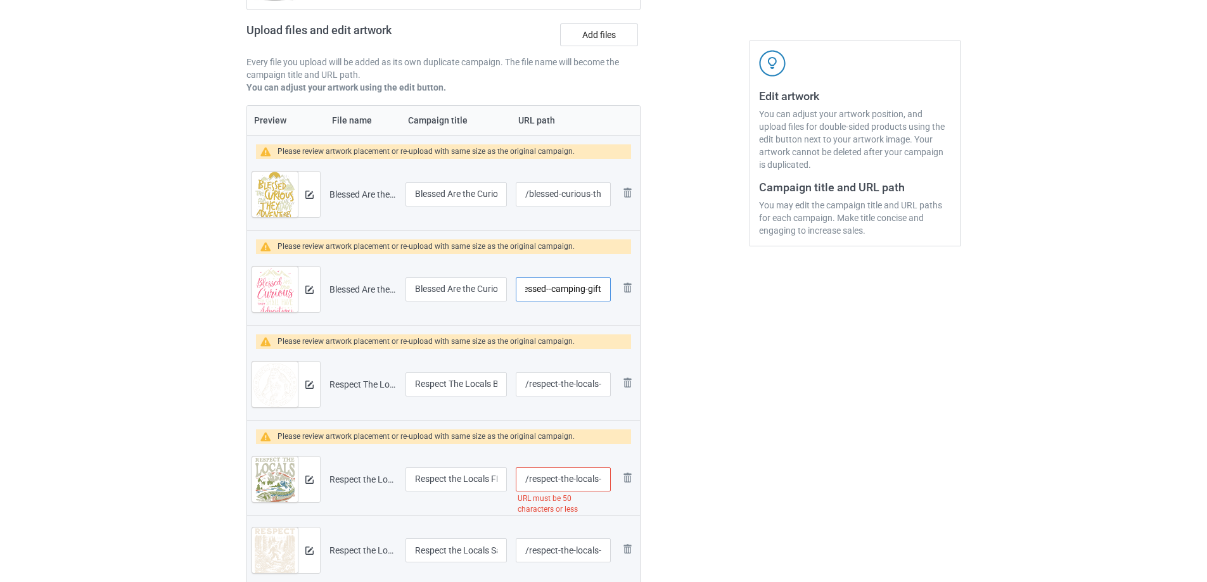
scroll to position [0, 13]
type input "/blessed--camping-gift"
click at [731, 328] on div at bounding box center [695, 261] width 91 height 725
click at [571, 480] on input "/respect-the-locals-fish-ocean-nature-lover-environmental" at bounding box center [563, 480] width 95 height 24
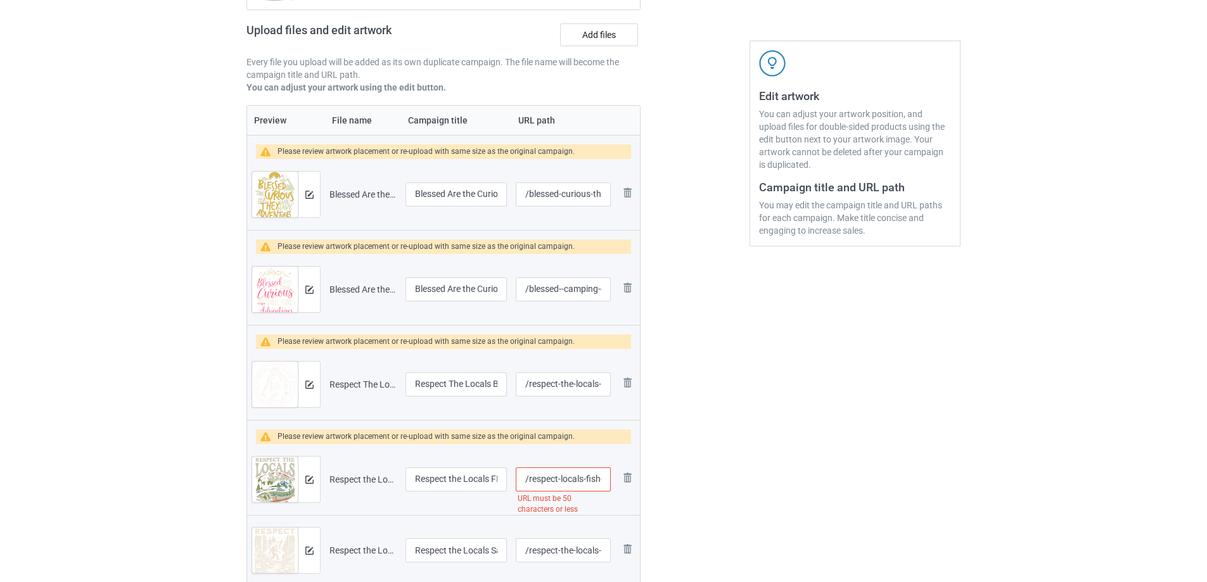
scroll to position [0, 134]
drag, startPoint x: 588, startPoint y: 480, endPoint x: 560, endPoint y: 489, distance: 29.3
click at [560, 489] on input "/respect-locals-fish-ocean-nature-lover-environmental" at bounding box center [563, 480] width 95 height 24
click at [546, 482] on input "/respect-locals-fish-ocean-nature-lover-environmental" at bounding box center [563, 480] width 95 height 24
drag, startPoint x: 543, startPoint y: 480, endPoint x: 779, endPoint y: 508, distance: 237.4
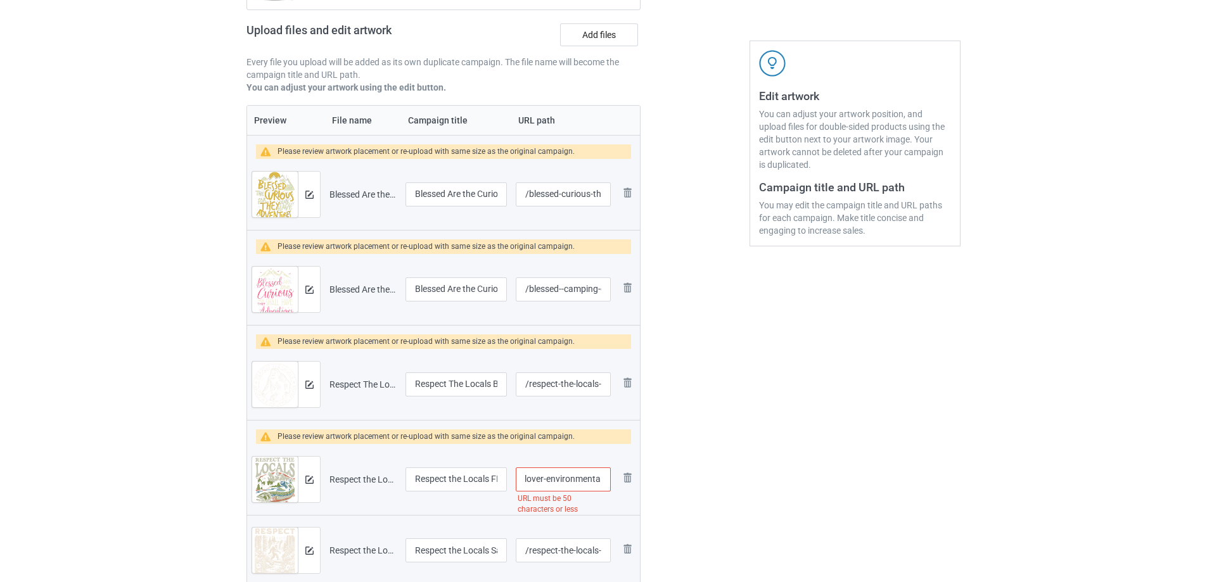
click at [783, 506] on div "Campaign to duplicate Park Family Road Trip Original Artwork 4278x4963 @ 306 DP…" at bounding box center [604, 261] width 732 height 725
type input "/respect-locals-fish-ocean-nature-lover"
click at [728, 505] on div at bounding box center [695, 261] width 91 height 725
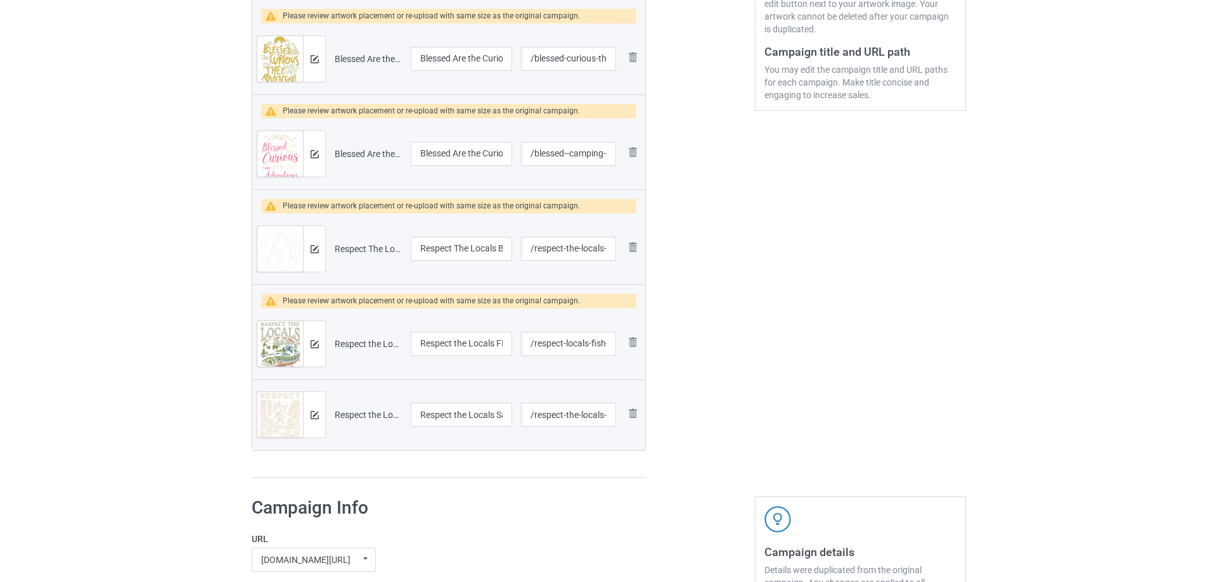
scroll to position [190, 0]
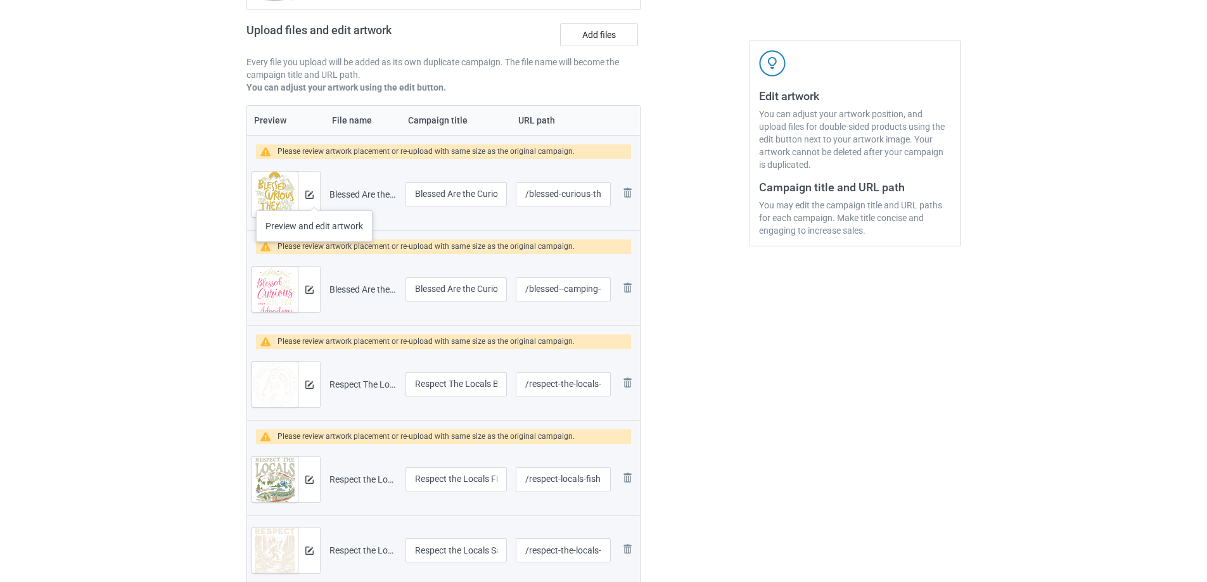
click at [314, 198] on div at bounding box center [309, 195] width 22 height 46
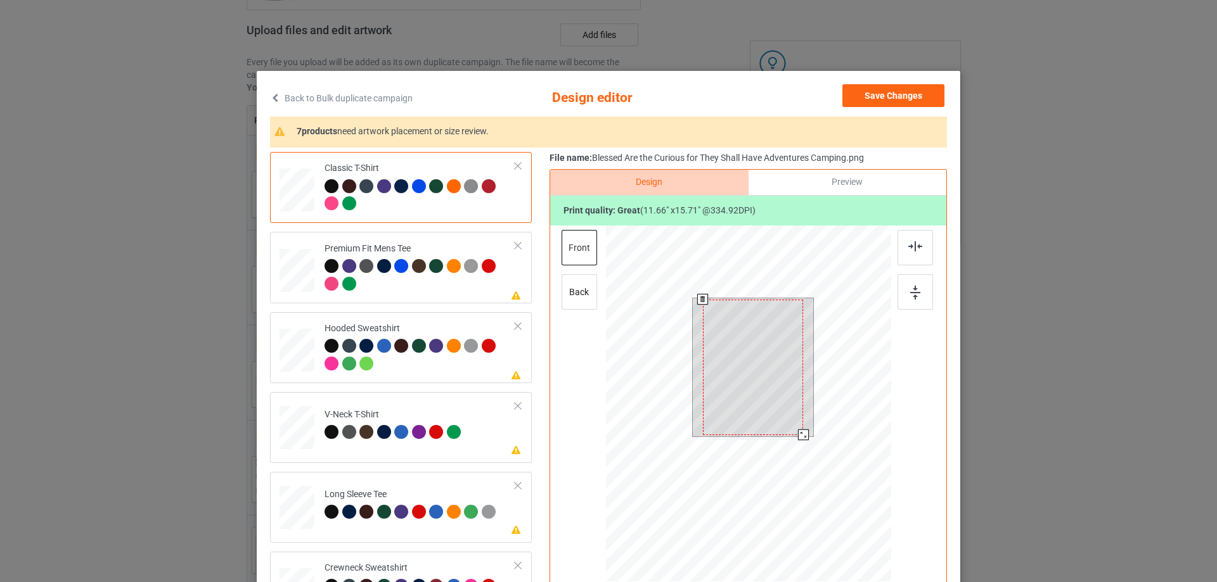
click at [800, 433] on div at bounding box center [803, 435] width 11 height 11
click at [781, 372] on div at bounding box center [753, 367] width 101 height 136
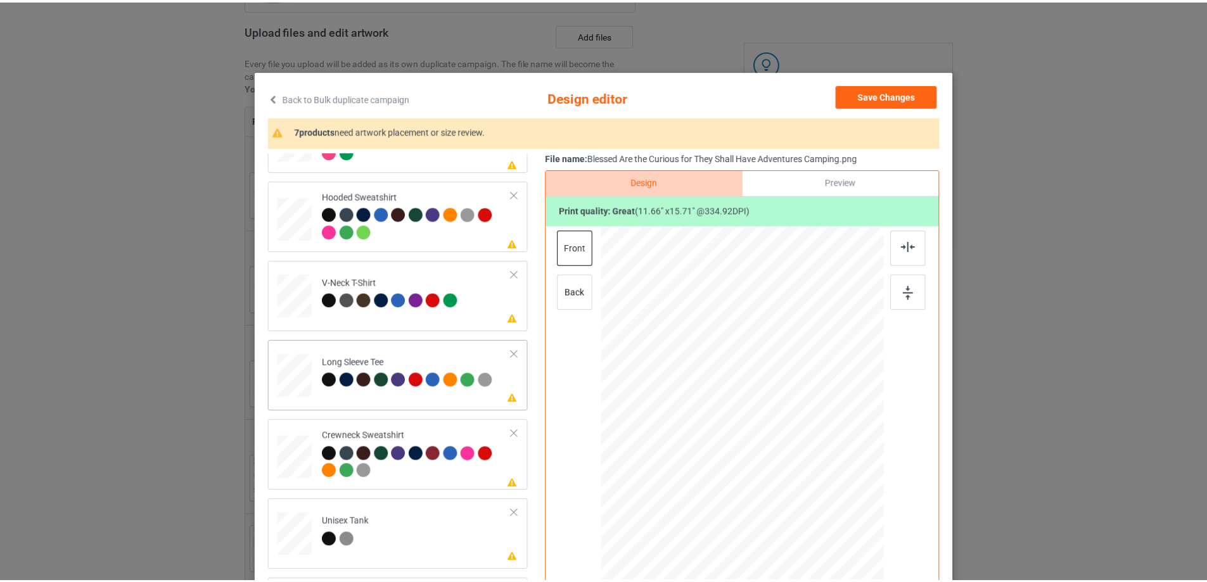
scroll to position [136, 0]
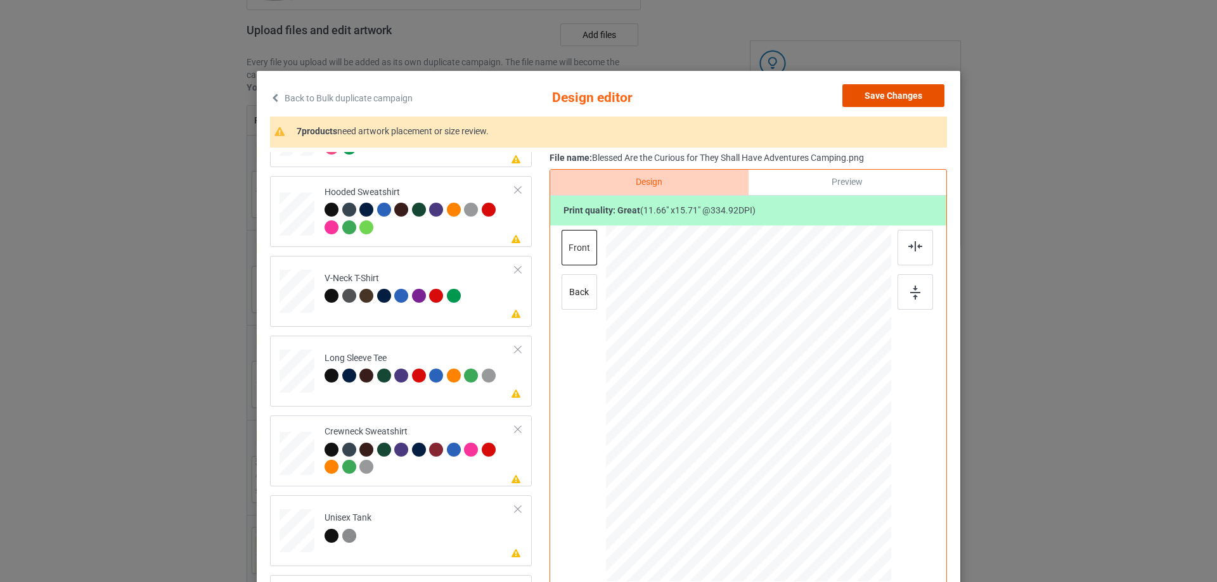
click at [891, 93] on button "Save Changes" at bounding box center [893, 95] width 102 height 23
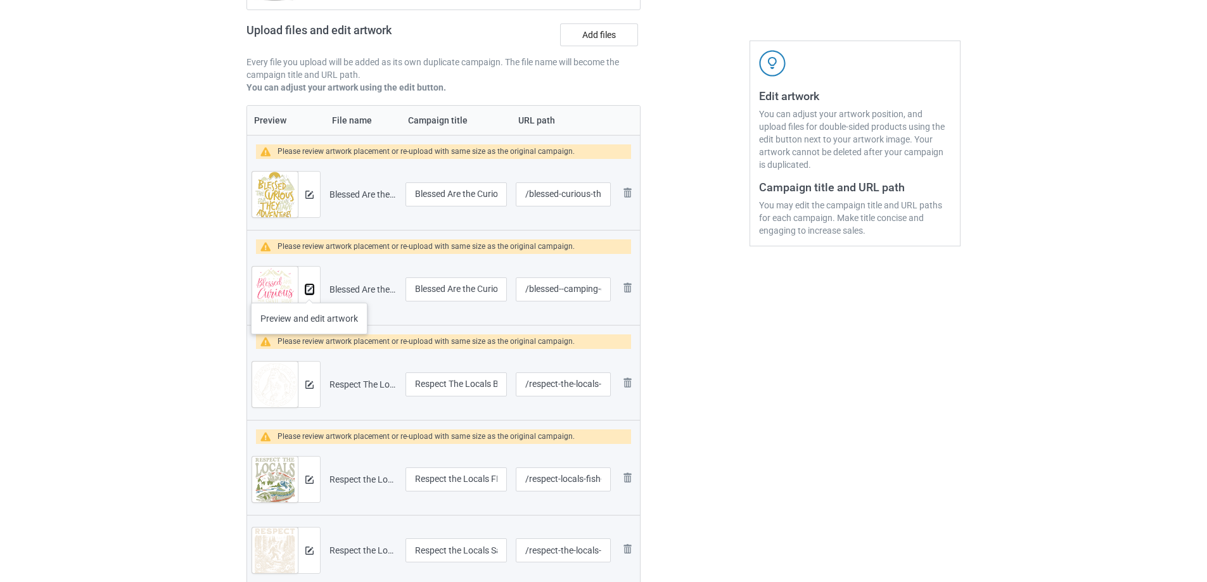
click at [309, 290] on img at bounding box center [310, 290] width 8 height 8
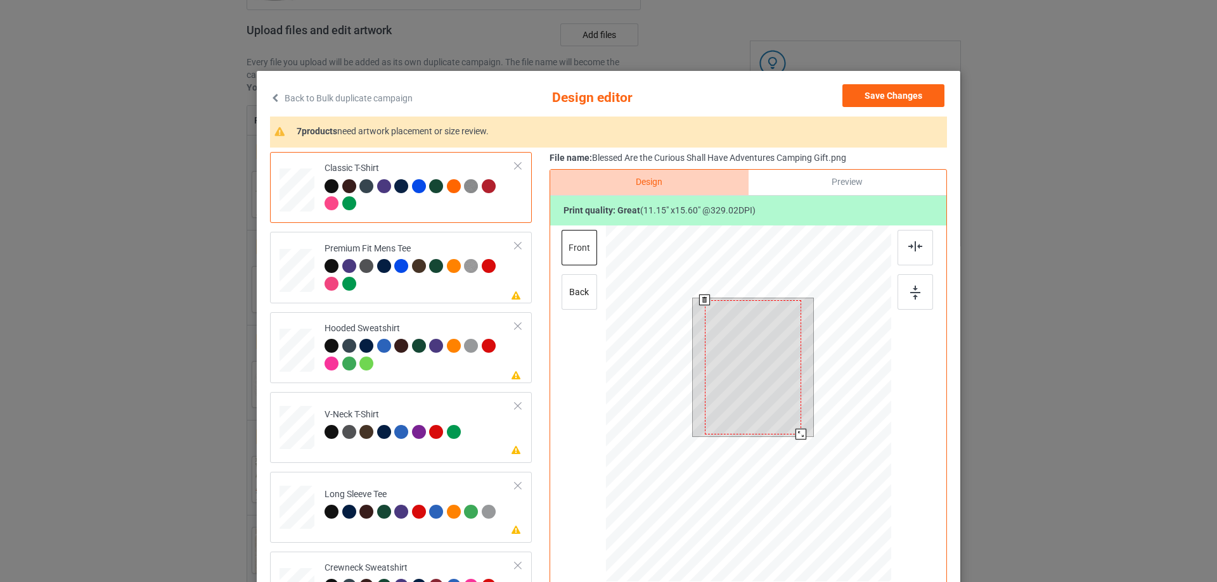
drag, startPoint x: 800, startPoint y: 437, endPoint x: 782, endPoint y: 402, distance: 39.7
click at [797, 435] on div at bounding box center [800, 434] width 11 height 11
click at [774, 349] on div at bounding box center [753, 365] width 94 height 132
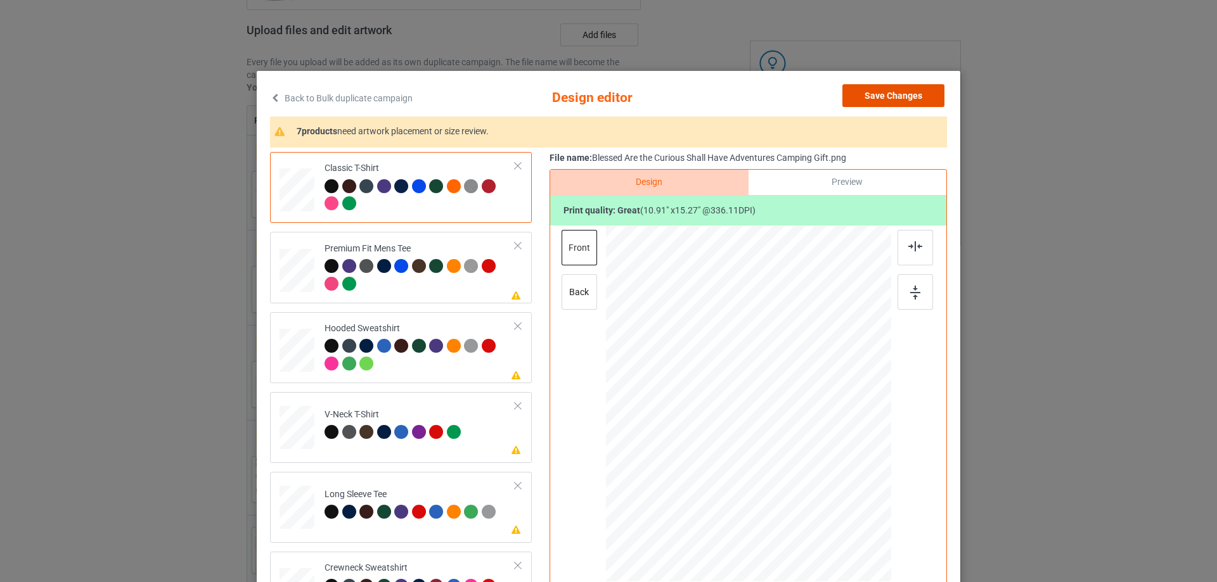
click at [898, 91] on button "Save Changes" at bounding box center [893, 95] width 102 height 23
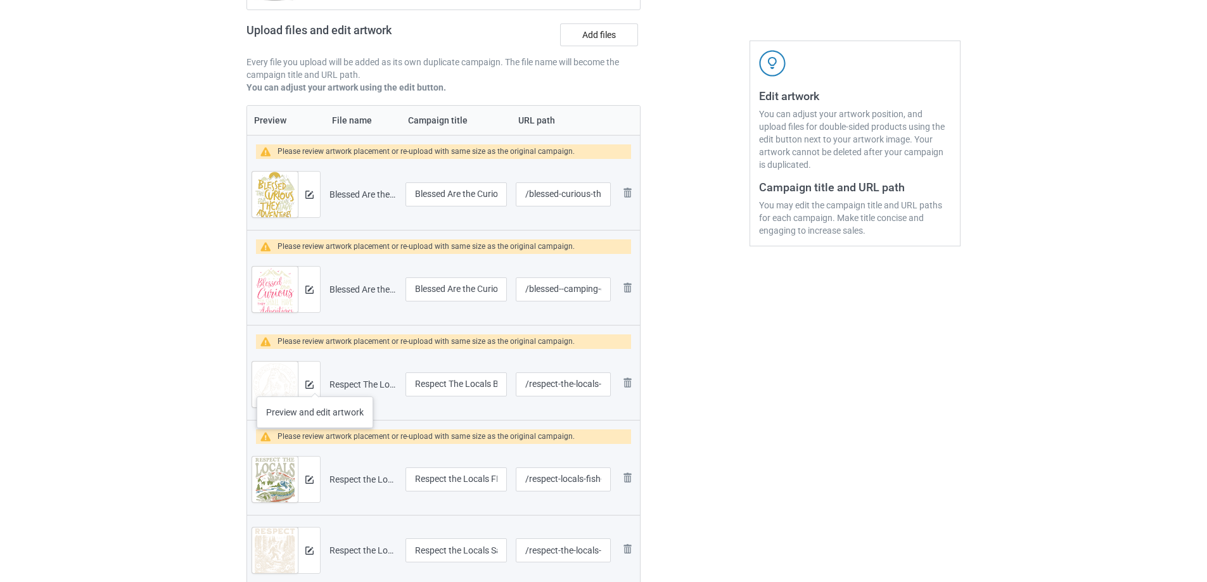
click at [317, 384] on div at bounding box center [309, 385] width 22 height 46
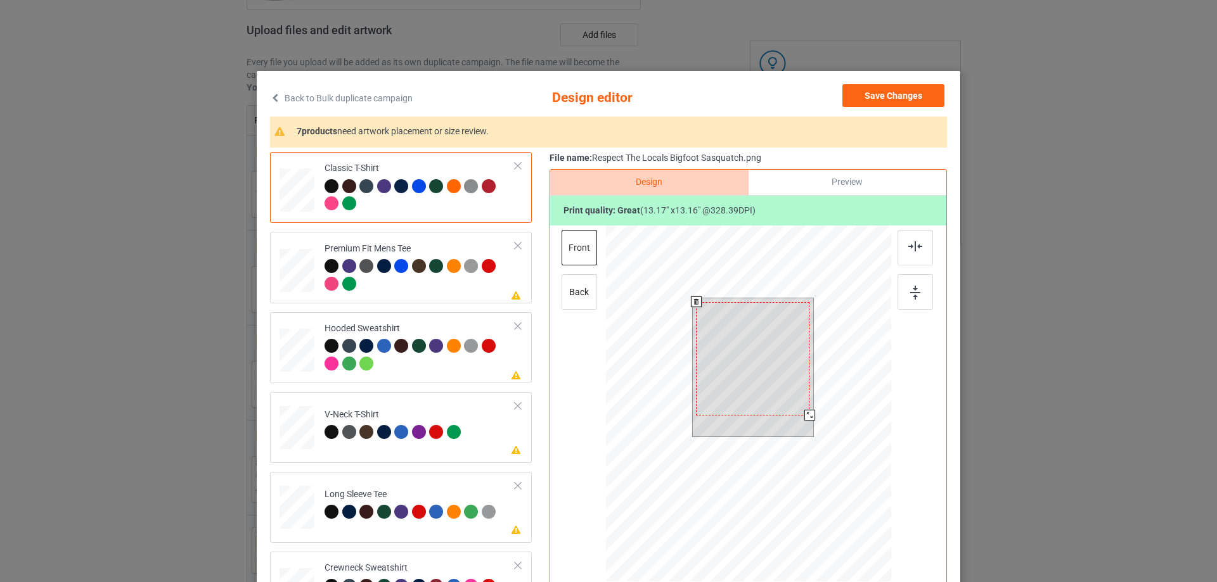
click at [804, 415] on div at bounding box center [809, 415] width 11 height 11
click at [753, 357] on div at bounding box center [750, 355] width 113 height 113
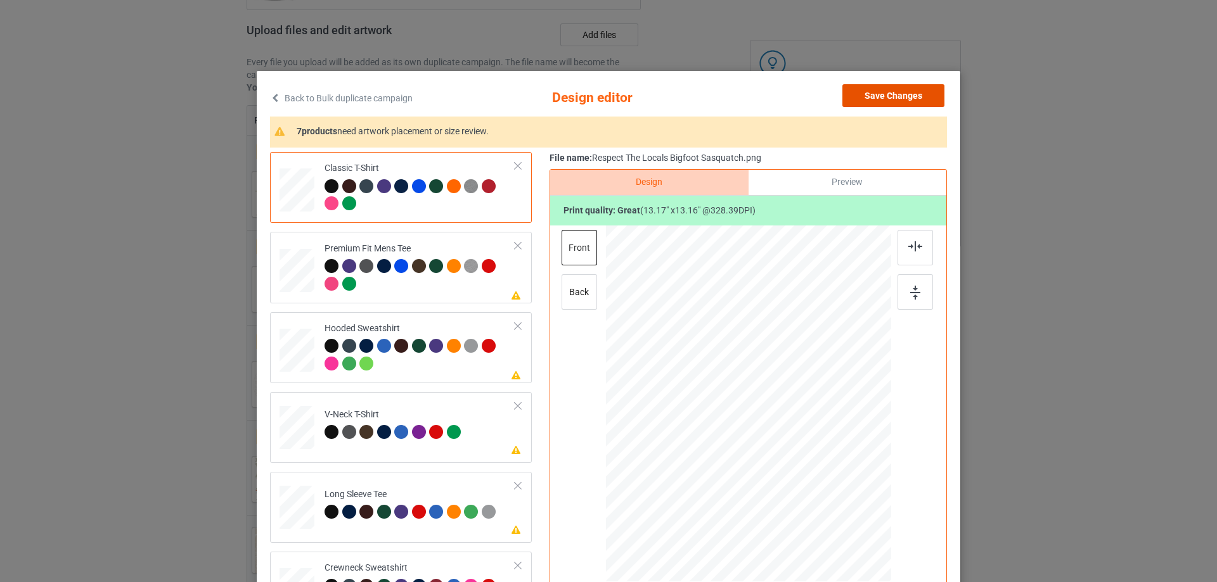
click at [882, 93] on button "Save Changes" at bounding box center [893, 95] width 102 height 23
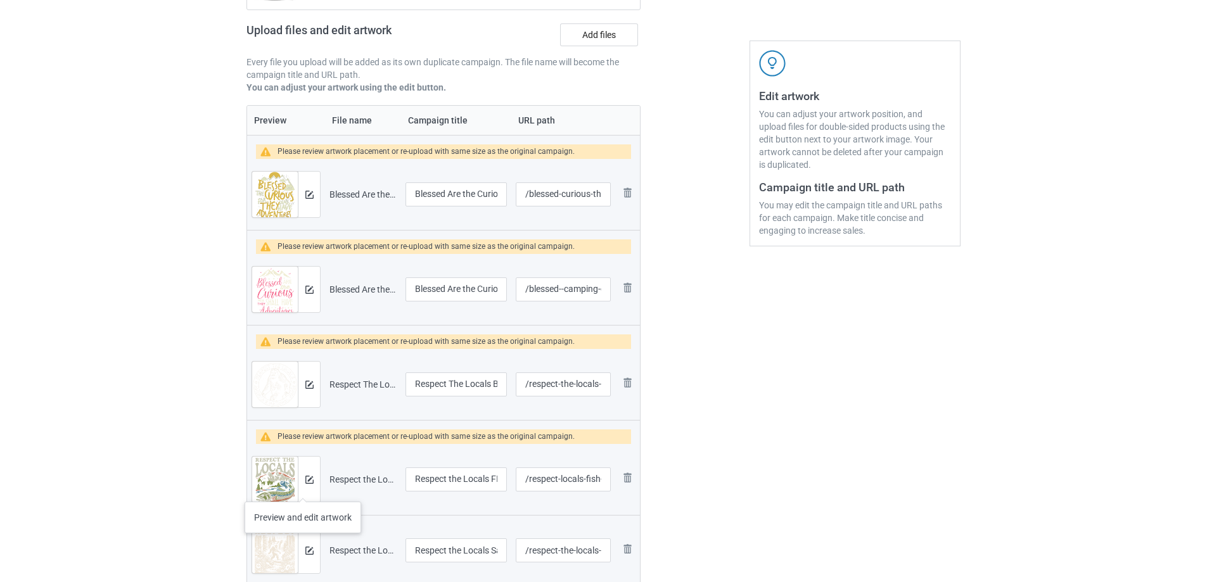
click at [302, 492] on div at bounding box center [309, 480] width 22 height 46
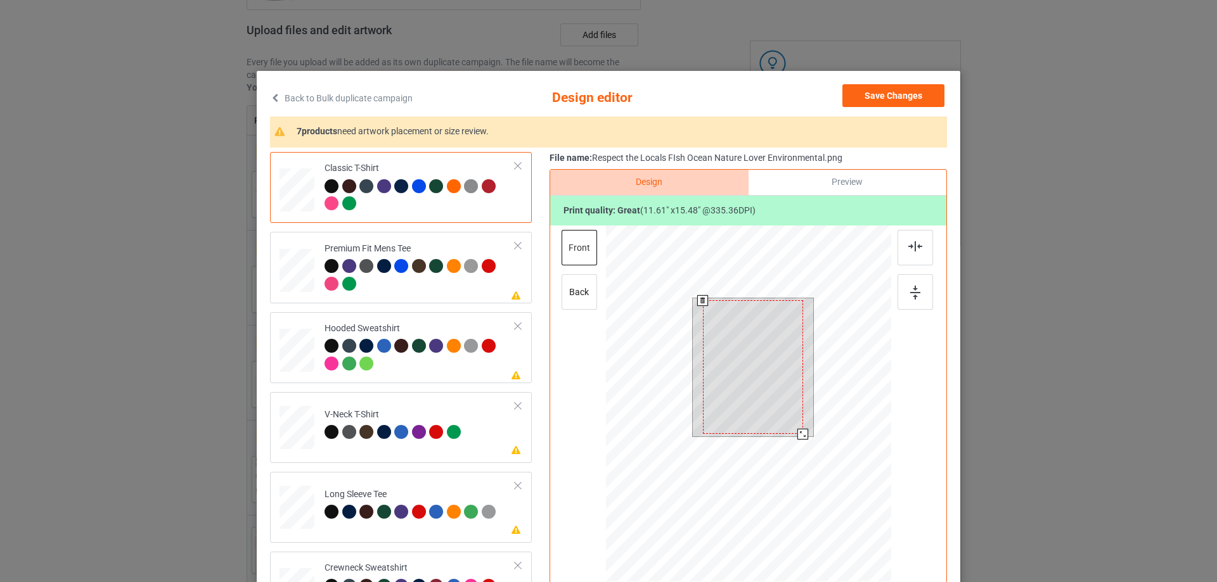
click at [802, 435] on div at bounding box center [802, 434] width 11 height 11
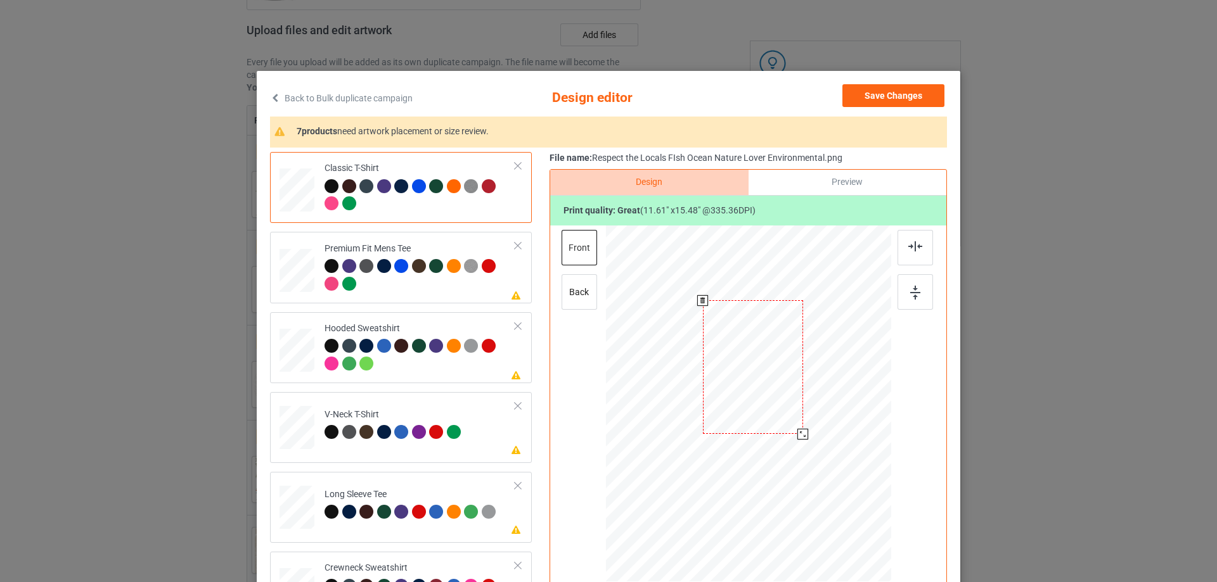
click at [785, 369] on div at bounding box center [753, 367] width 100 height 134
click at [879, 94] on button "Save Changes" at bounding box center [893, 95] width 102 height 23
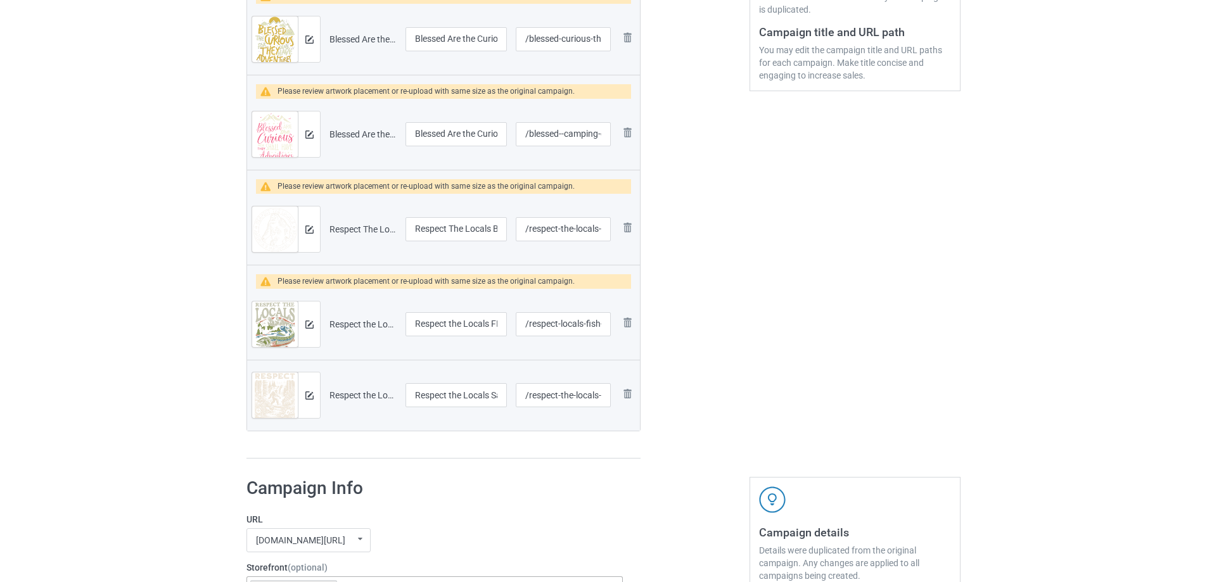
scroll to position [380, 0]
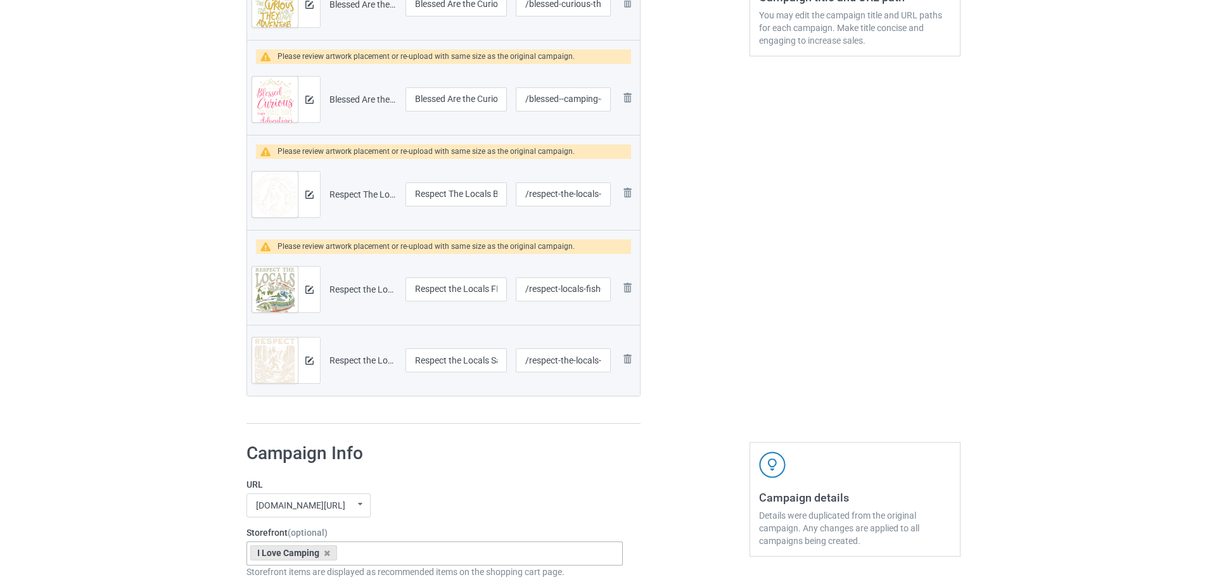
click at [308, 379] on div at bounding box center [309, 361] width 22 height 46
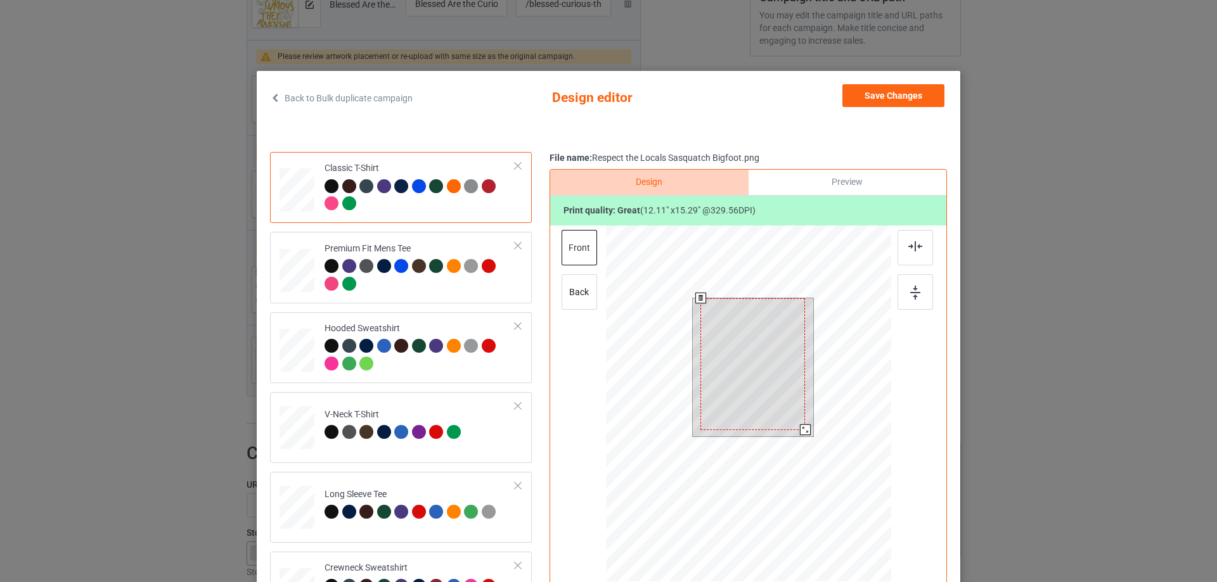
click at [802, 426] on div at bounding box center [805, 430] width 11 height 11
click at [866, 94] on button "Save Changes" at bounding box center [893, 95] width 102 height 23
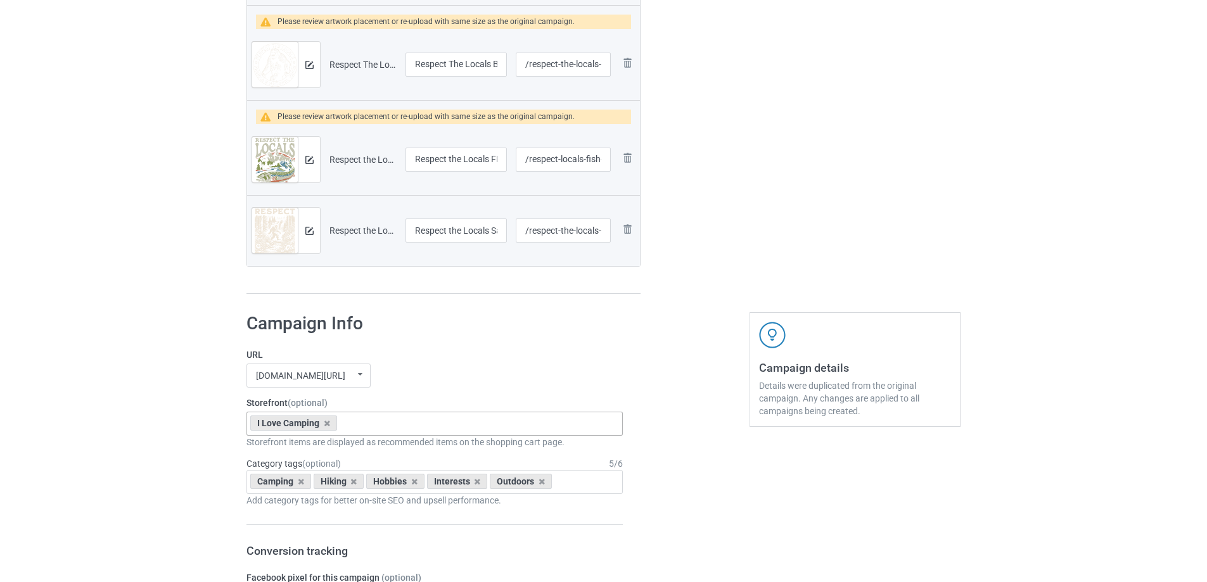
scroll to position [570, 0]
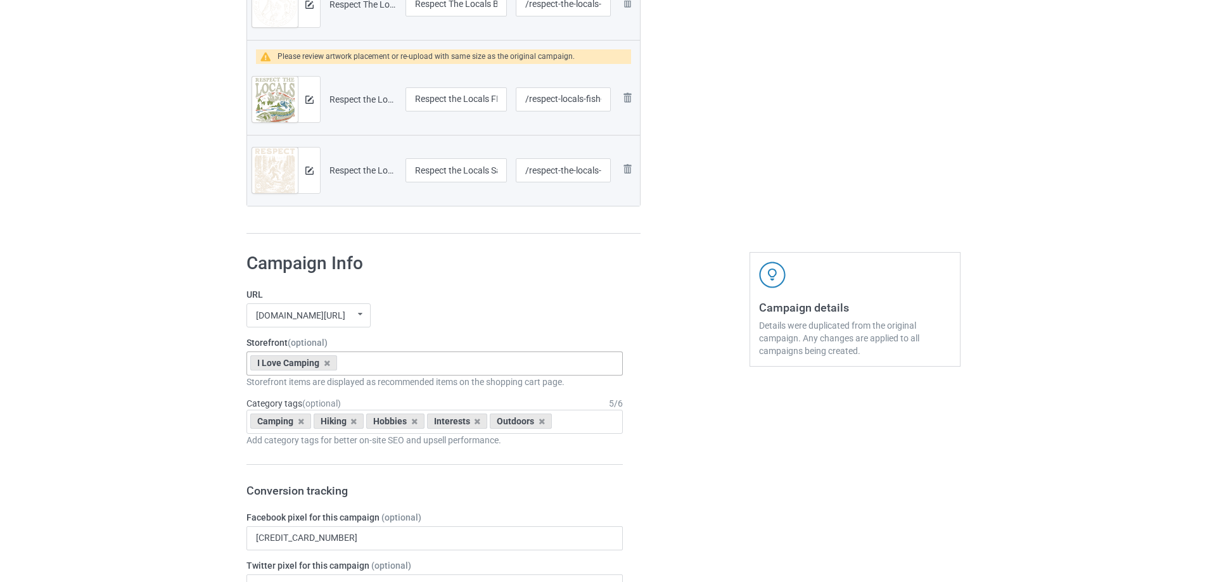
drag, startPoint x: 367, startPoint y: 349, endPoint x: 368, endPoint y: 359, distance: 10.2
click at [368, 359] on div "Storefront (optional) I Love Camping No result found 605f55370aa9370972921bb8 S…" at bounding box center [435, 363] width 376 height 52
click at [368, 363] on div "I Love Camping No result found 605f55370aa9370972921bb8" at bounding box center [435, 364] width 376 height 24
type input "hiking"
click at [297, 390] on div "I Love Hiking" at bounding box center [434, 386] width 375 height 23
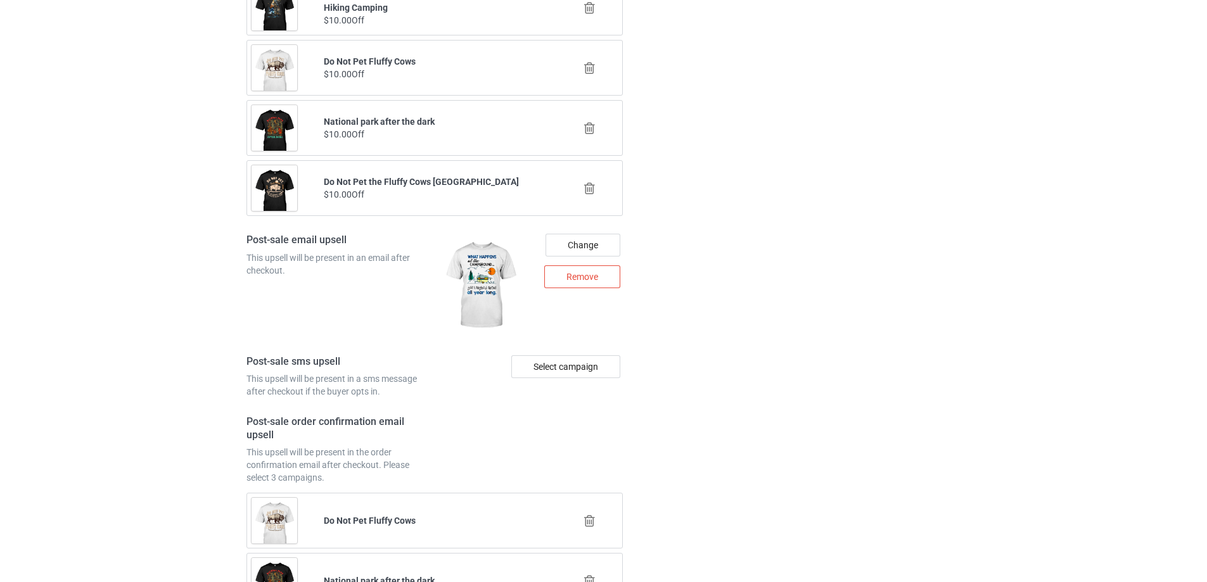
scroll to position [2089, 0]
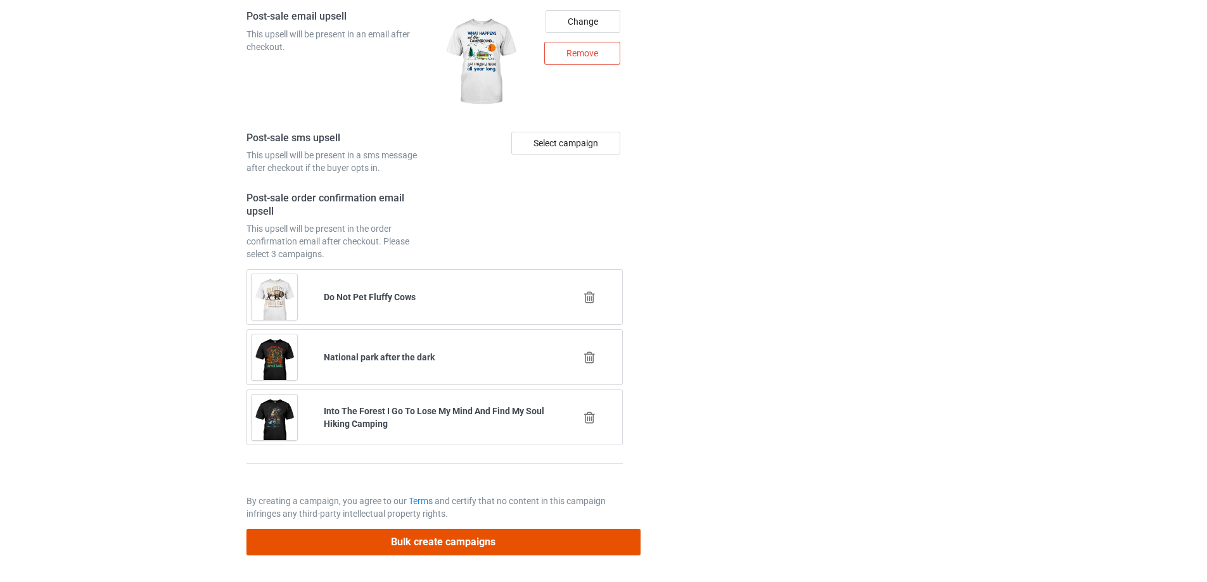
click at [379, 533] on button "Bulk create campaigns" at bounding box center [444, 542] width 394 height 26
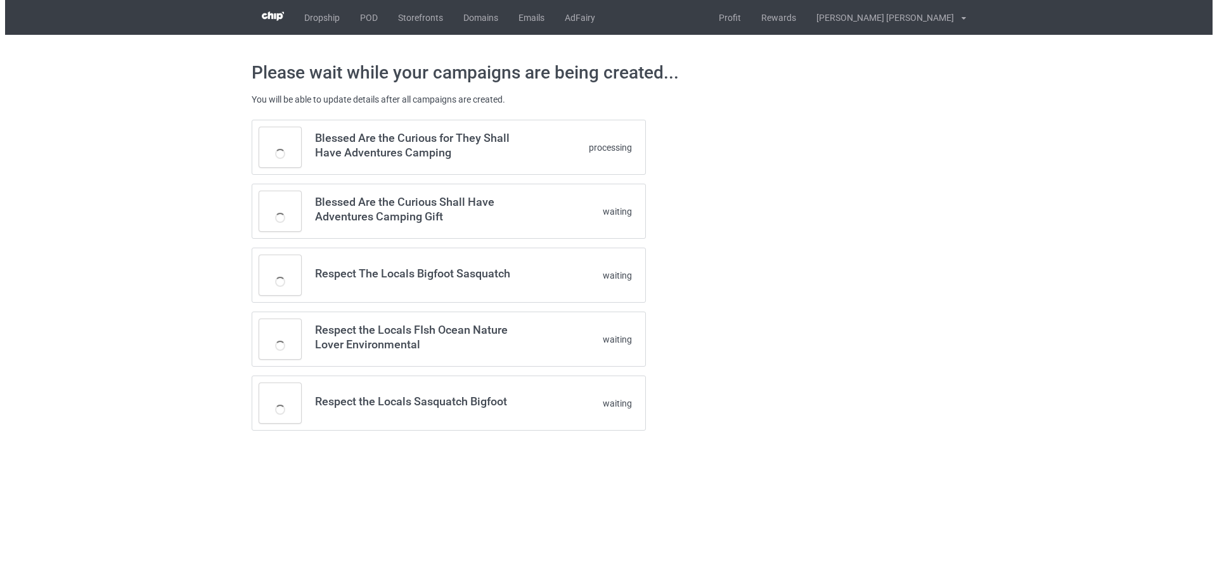
scroll to position [0, 0]
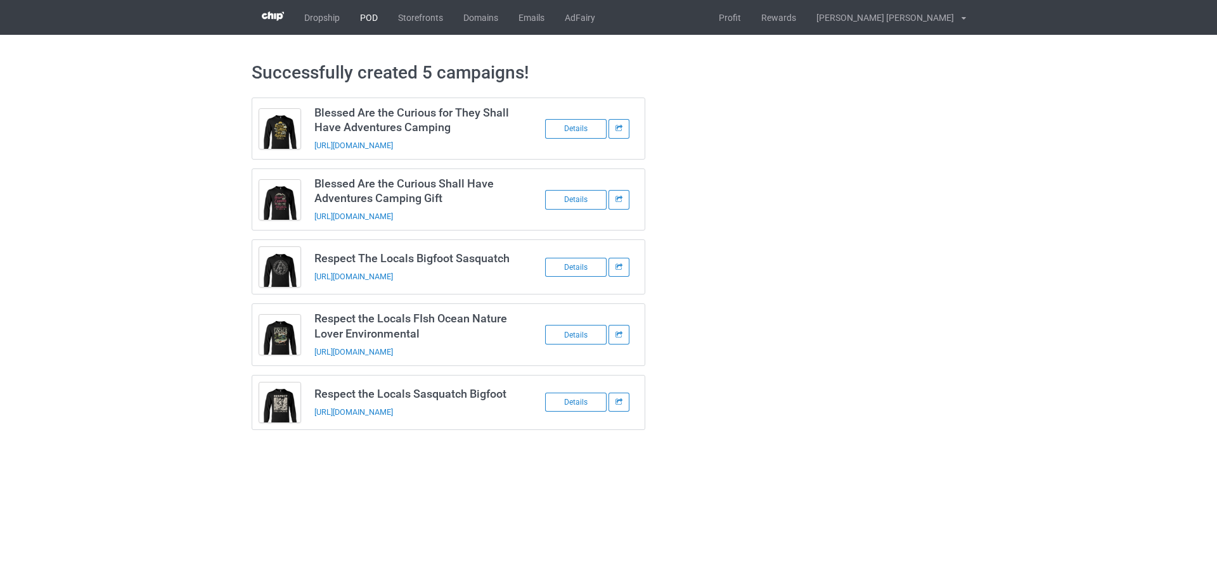
click at [362, 18] on link "POD" at bounding box center [369, 17] width 38 height 35
